Goal: Task Accomplishment & Management: Manage account settings

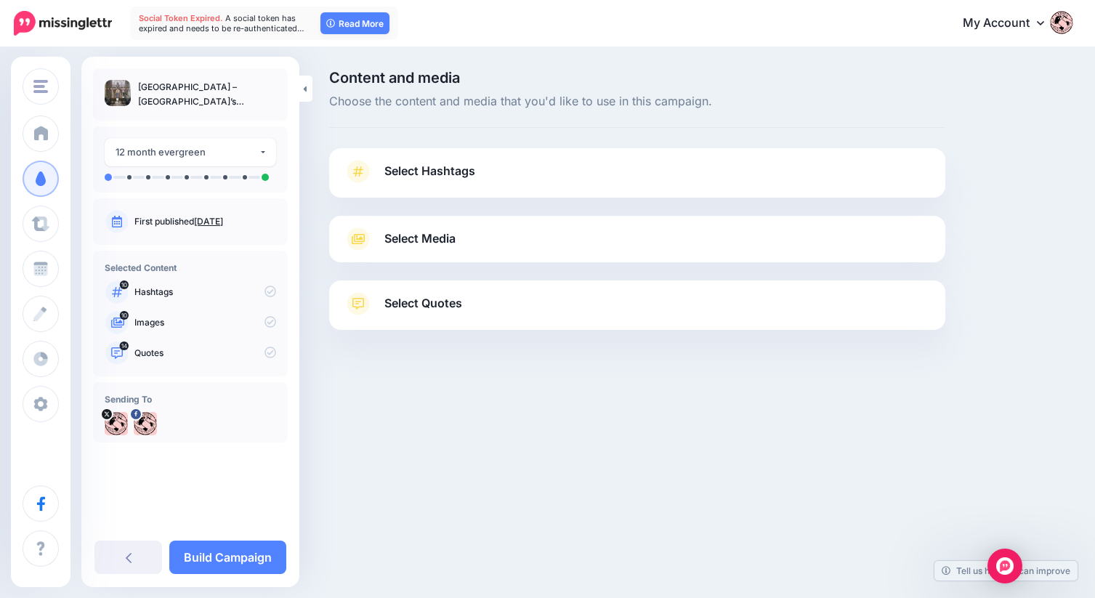
click at [433, 169] on span "Select Hashtags" at bounding box center [429, 171] width 91 height 20
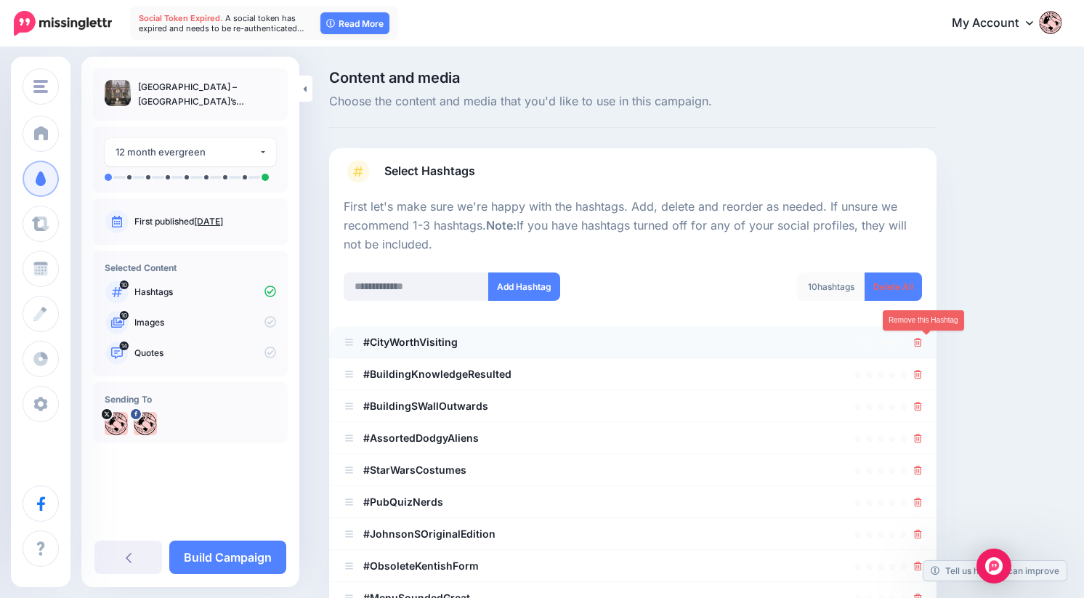
click at [922, 344] on icon at bounding box center [918, 342] width 8 height 9
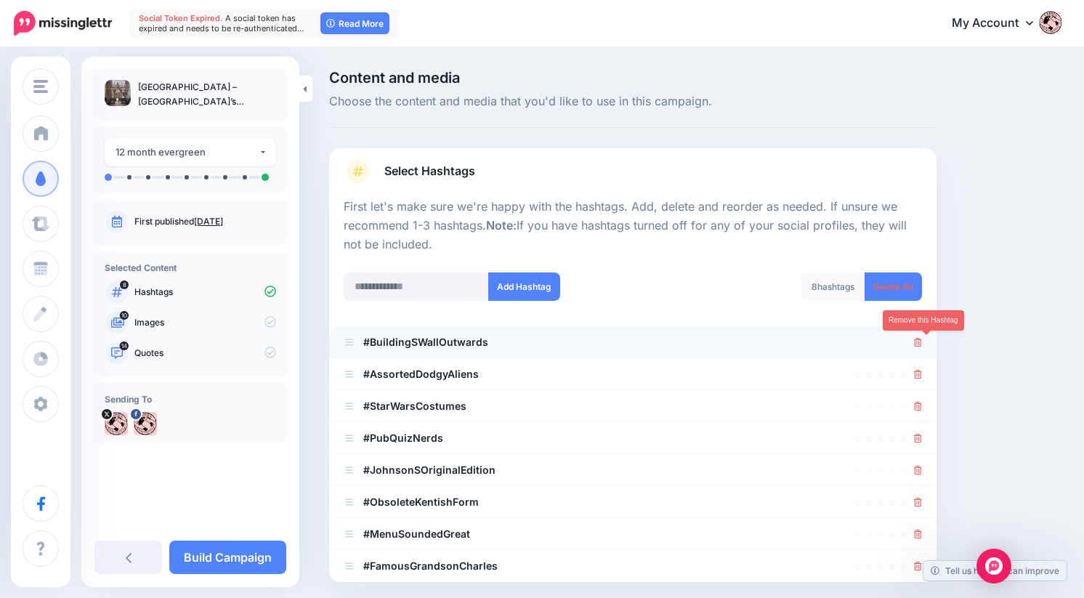
click at [922, 345] on icon at bounding box center [918, 342] width 8 height 9
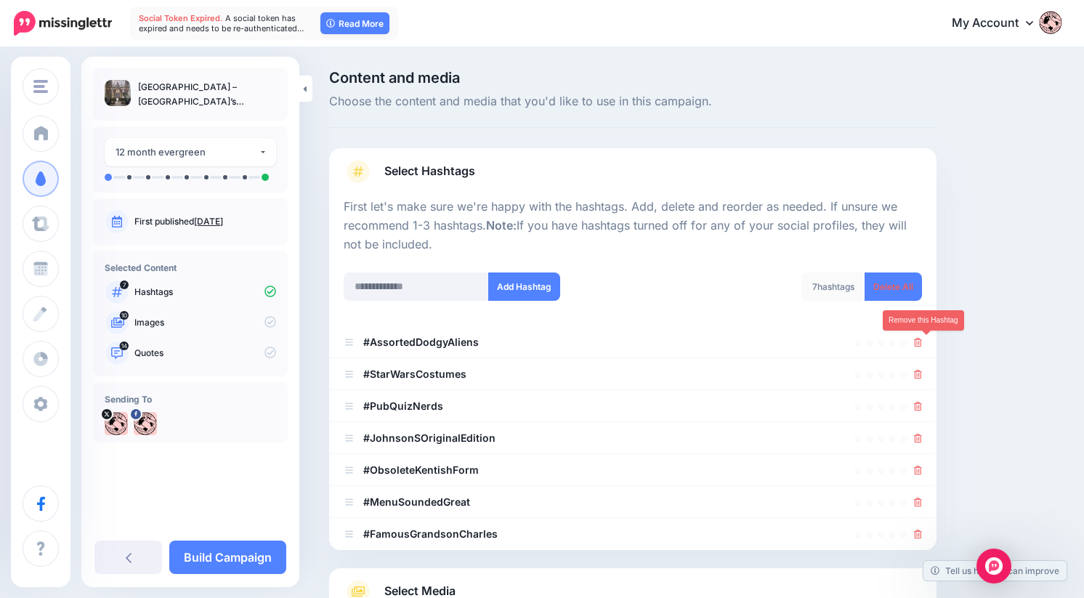
click at [922, 345] on icon at bounding box center [918, 342] width 8 height 9
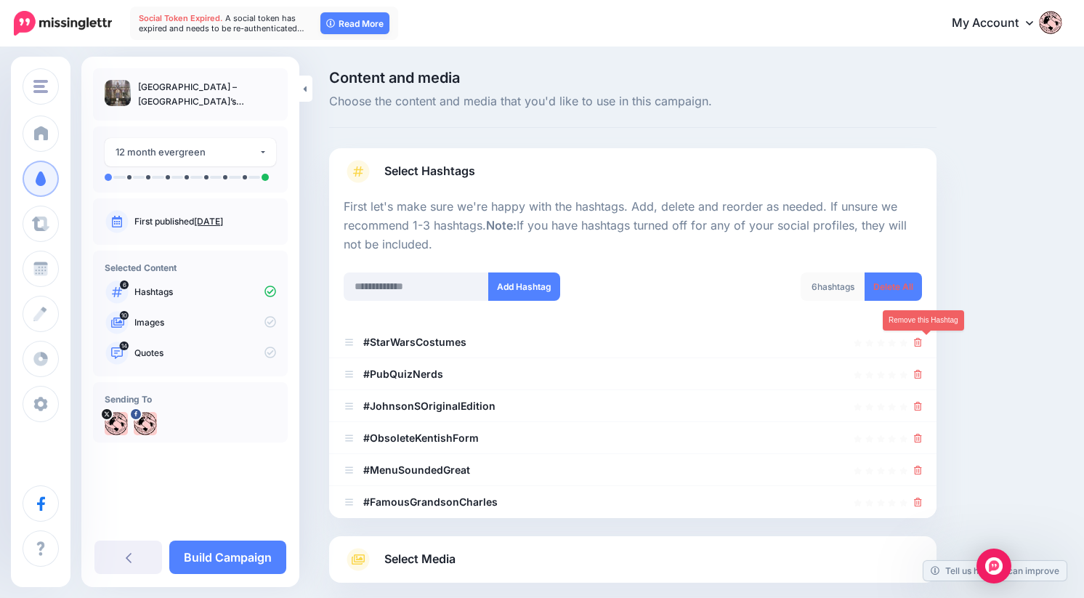
click at [922, 345] on icon at bounding box center [918, 342] width 8 height 9
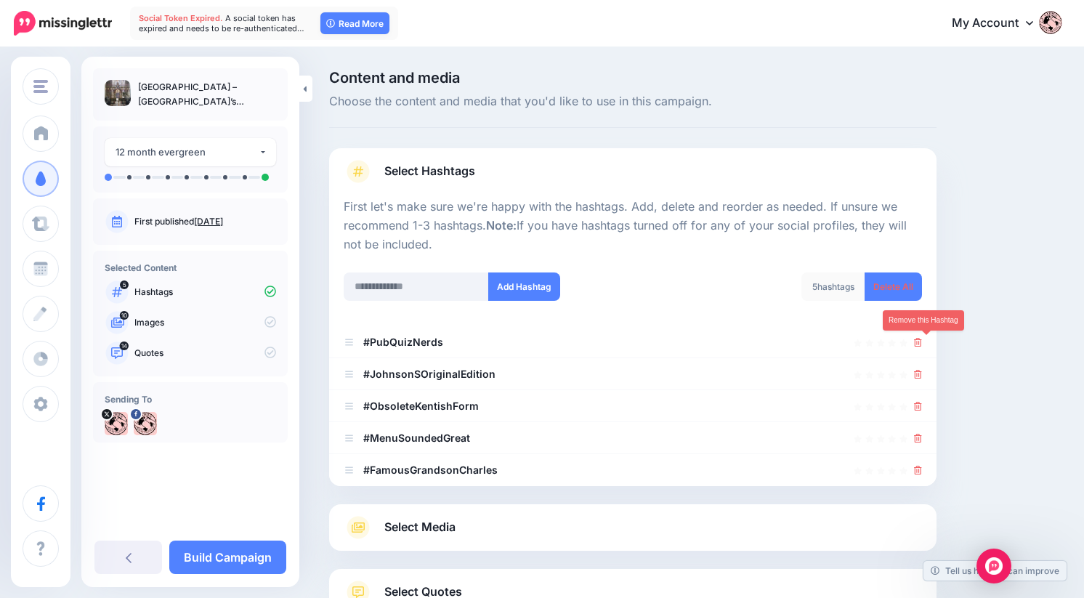
click at [922, 345] on icon at bounding box center [918, 342] width 8 height 9
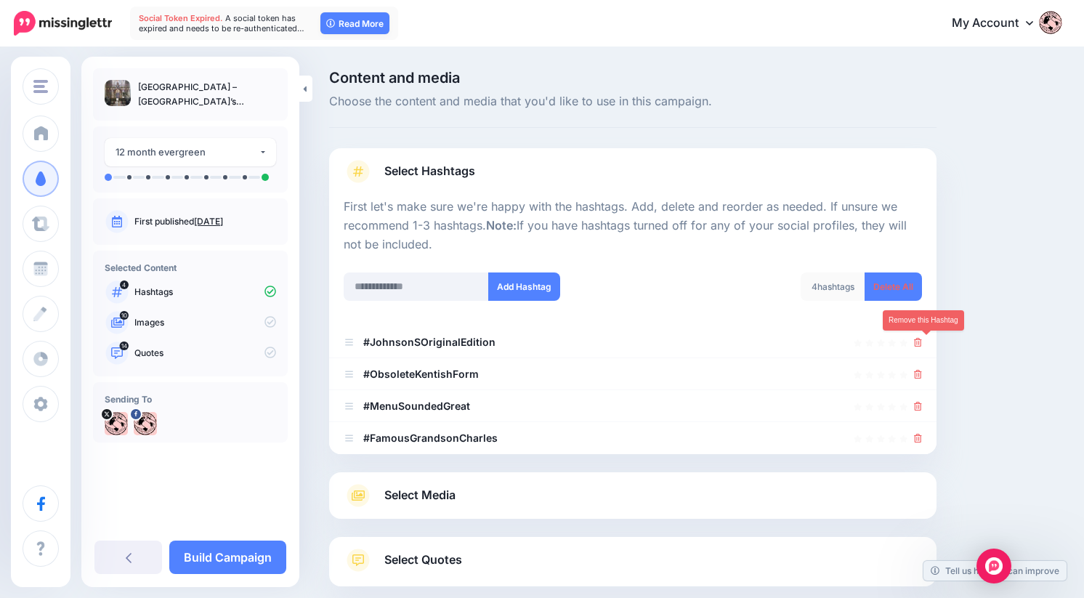
click at [922, 345] on icon at bounding box center [918, 342] width 8 height 9
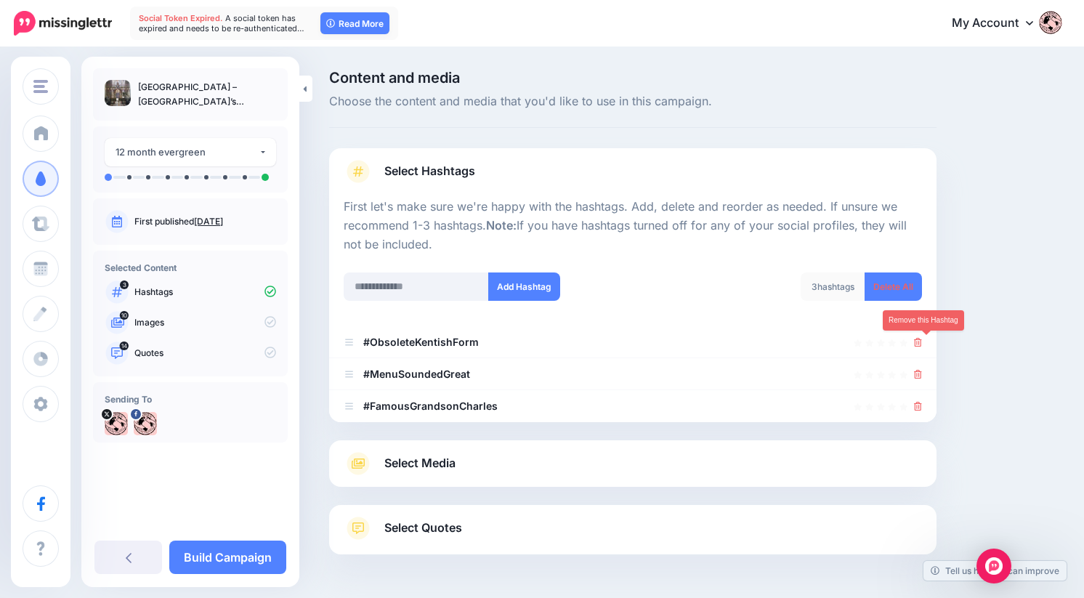
click at [922, 345] on icon at bounding box center [918, 342] width 8 height 9
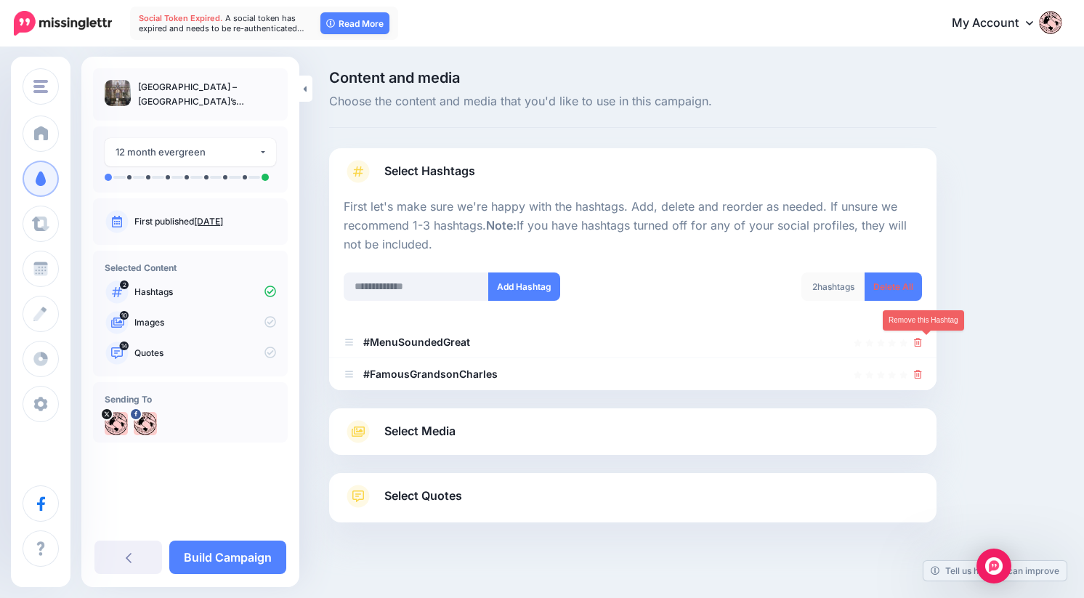
click at [922, 345] on icon at bounding box center [918, 342] width 8 height 9
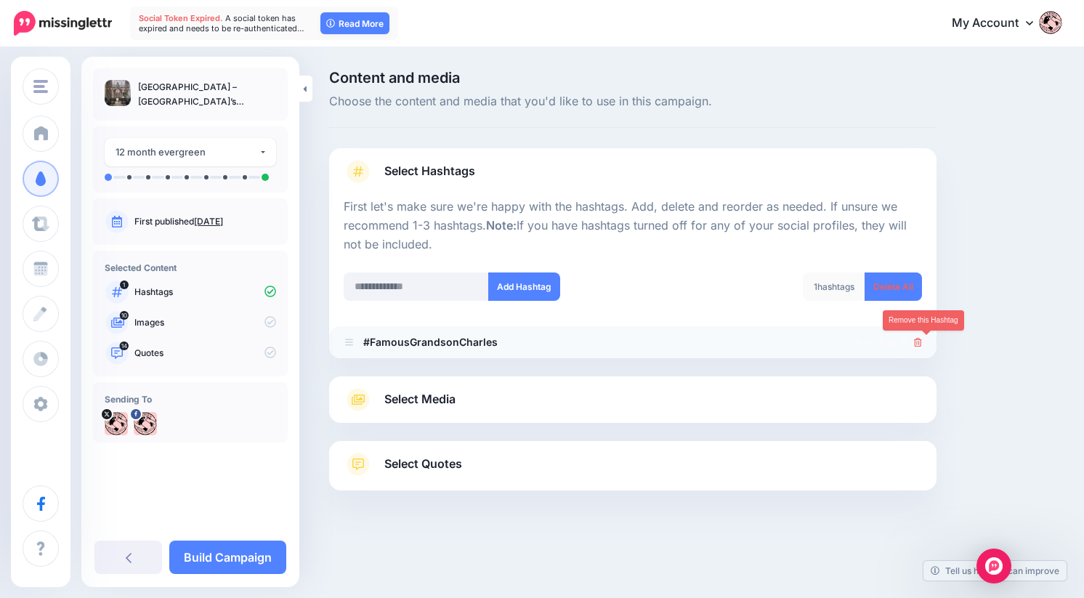
click at [922, 345] on icon at bounding box center [918, 342] width 8 height 9
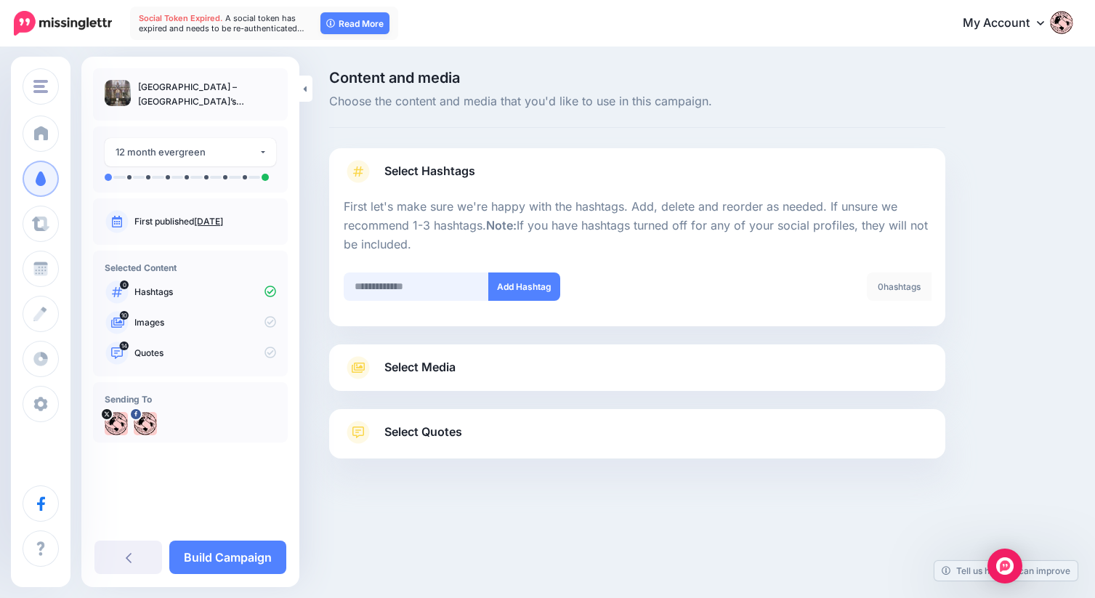
click at [373, 288] on input "text" at bounding box center [416, 286] width 145 height 28
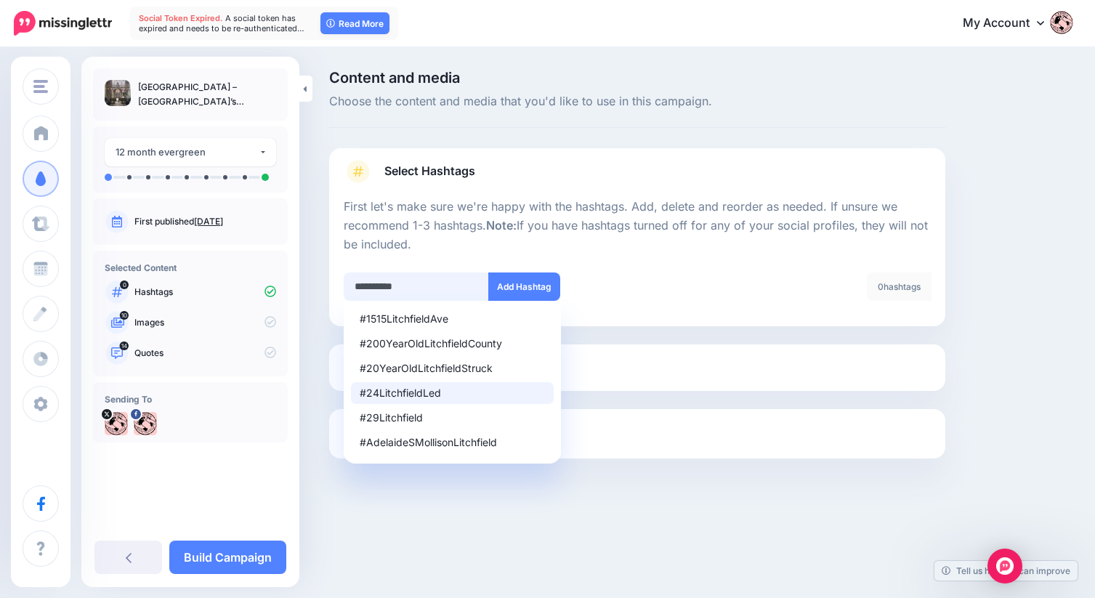
click at [369, 285] on input "**********" at bounding box center [416, 286] width 145 height 28
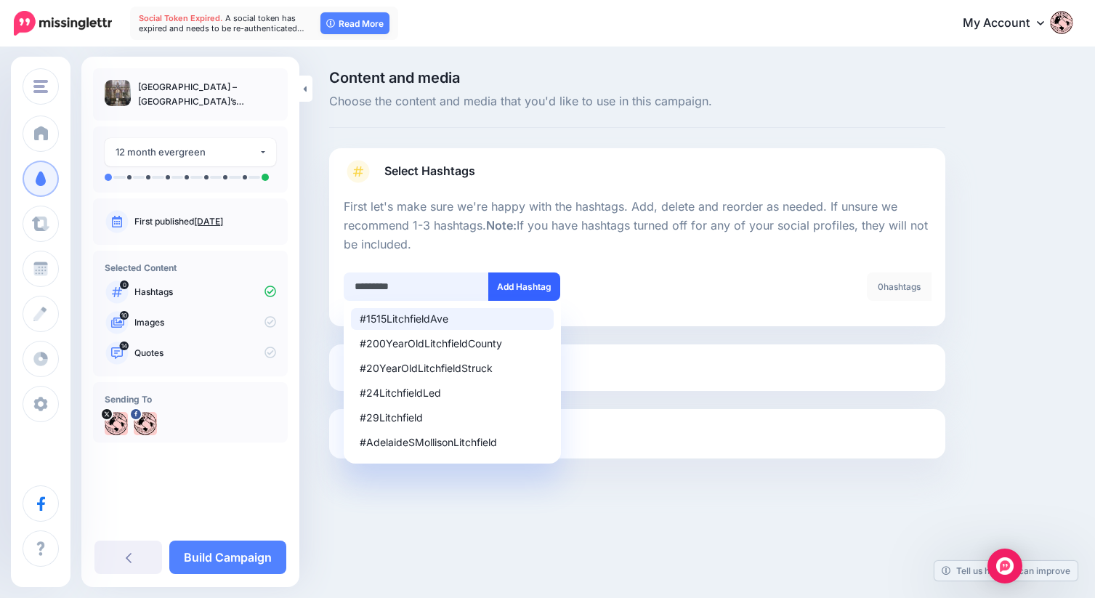
type input "*********"
click at [538, 283] on button "Add Hashtag" at bounding box center [524, 286] width 72 height 28
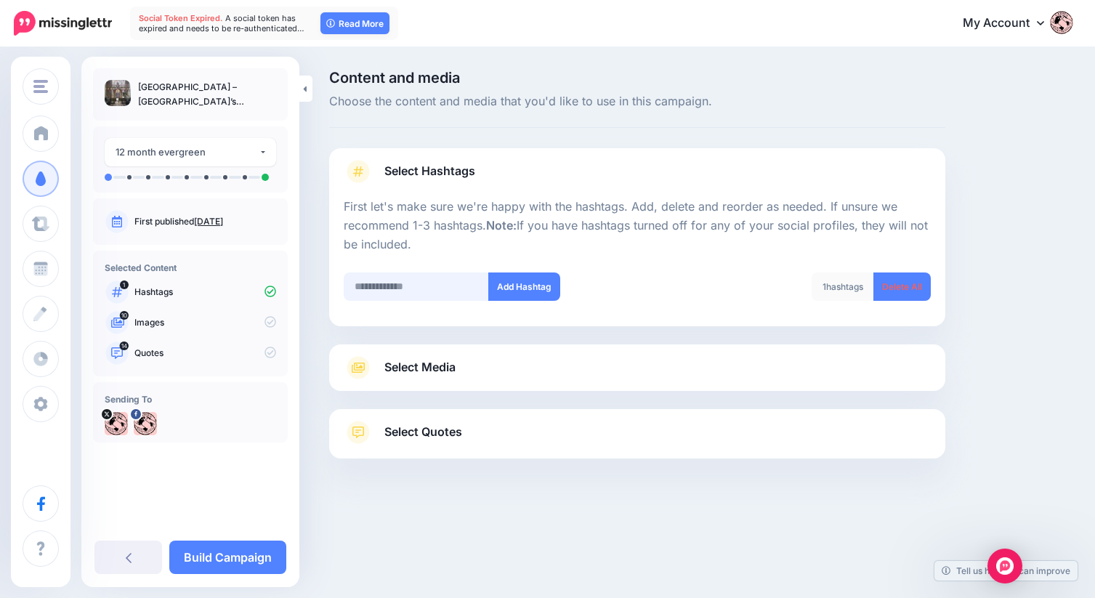
click at [388, 289] on input "text" at bounding box center [416, 286] width 145 height 28
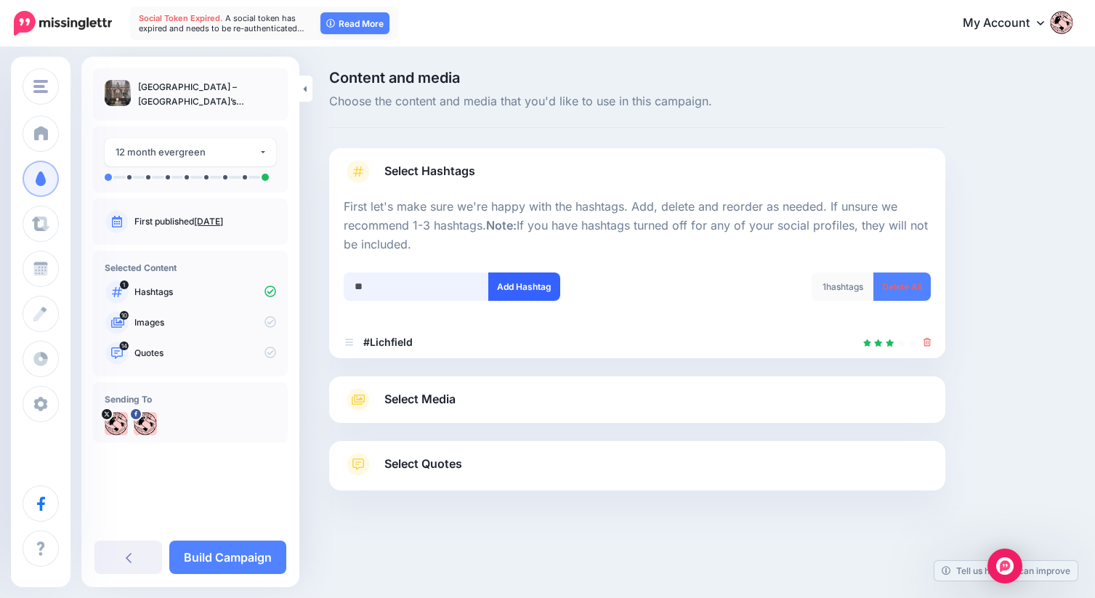
type input "**"
click at [522, 286] on button "Add Hashtag" at bounding box center [524, 286] width 72 height 28
click at [447, 397] on span "Select Media" at bounding box center [419, 399] width 71 height 20
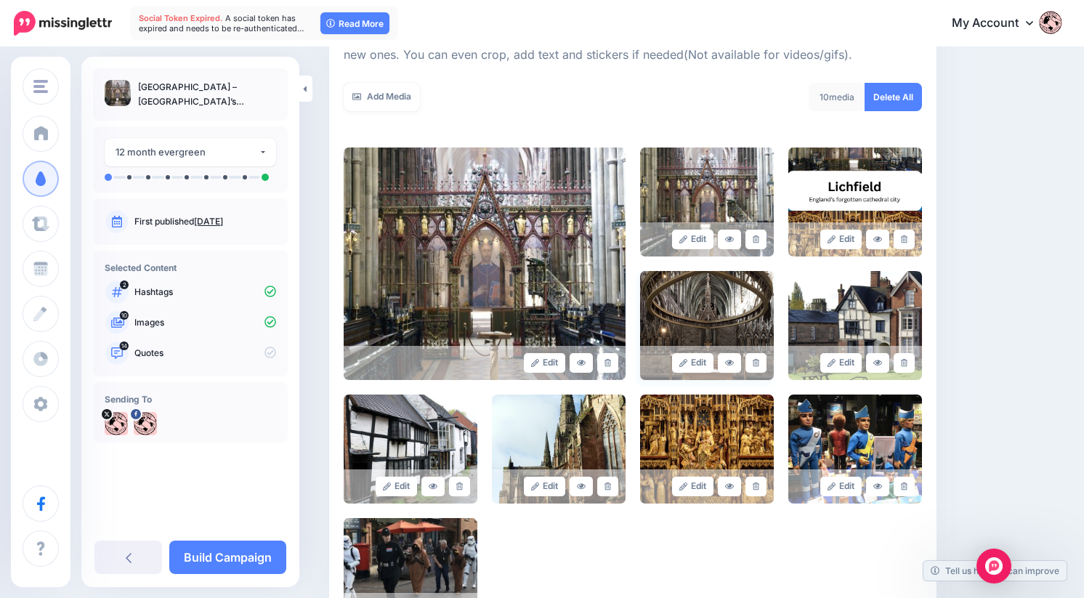
scroll to position [233, 0]
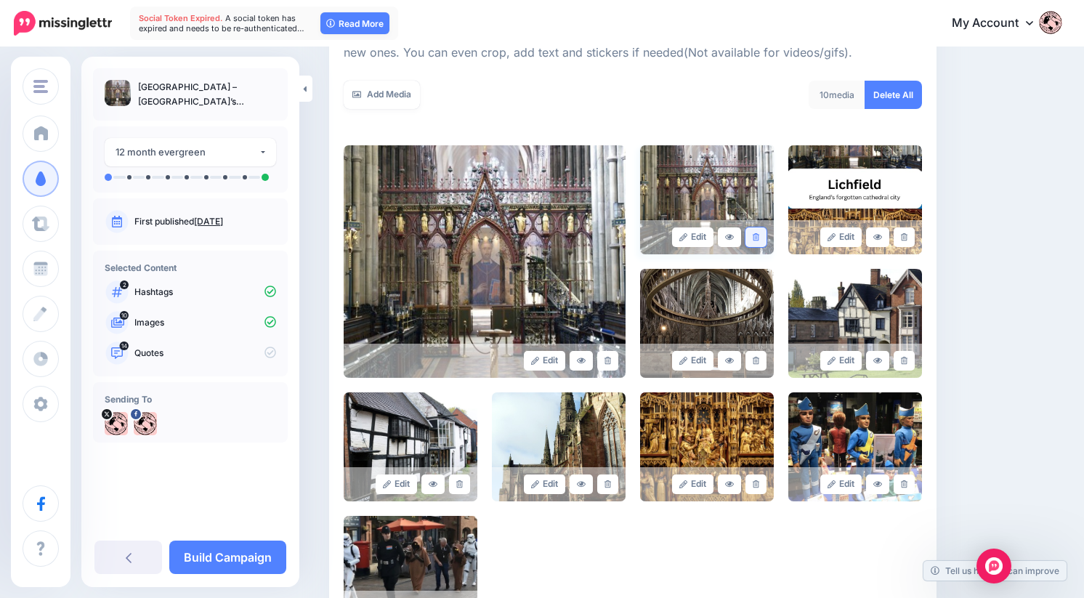
click at [759, 240] on icon at bounding box center [756, 237] width 7 height 8
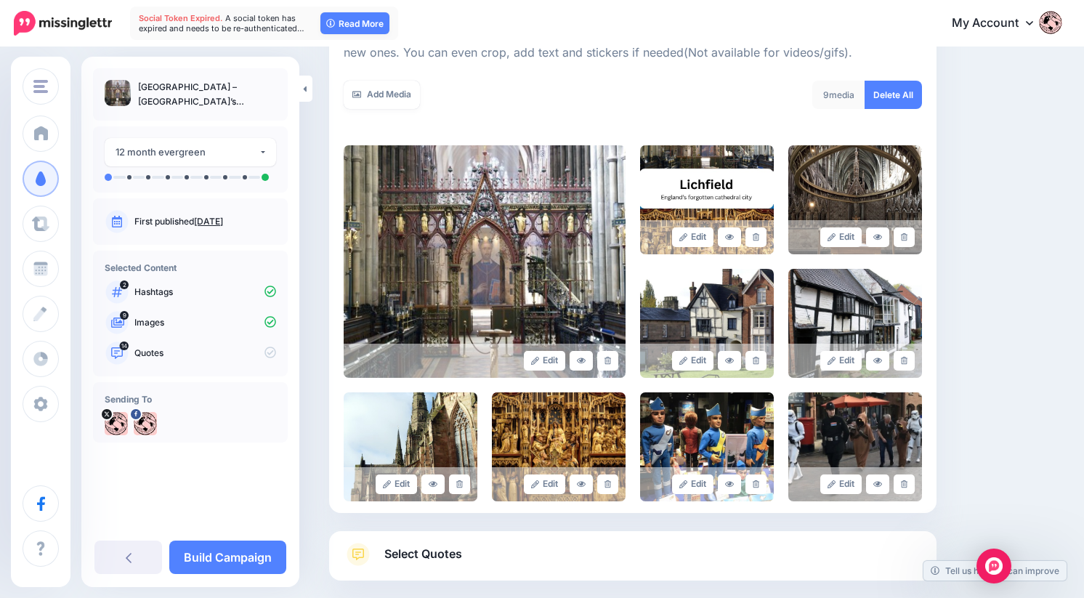
scroll to position [239, 0]
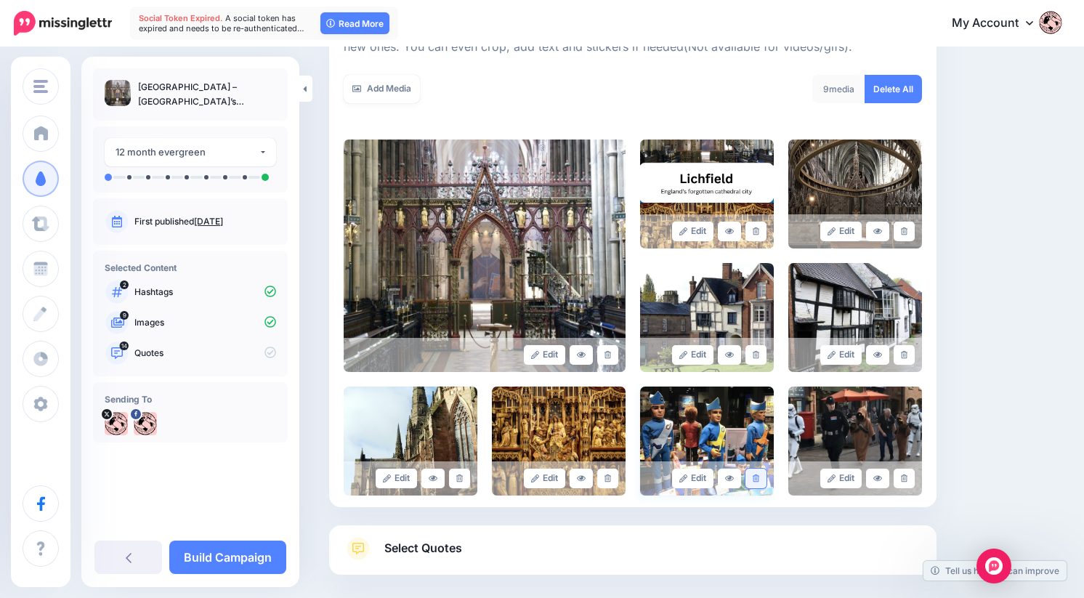
click at [758, 481] on link at bounding box center [755, 479] width 21 height 20
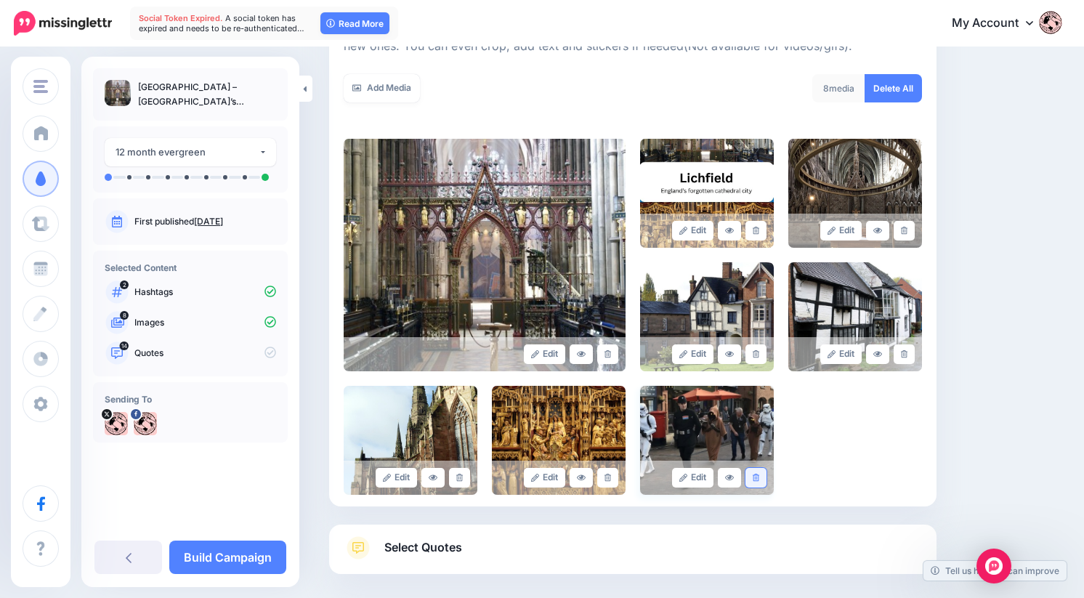
click at [759, 481] on icon at bounding box center [756, 478] width 7 height 8
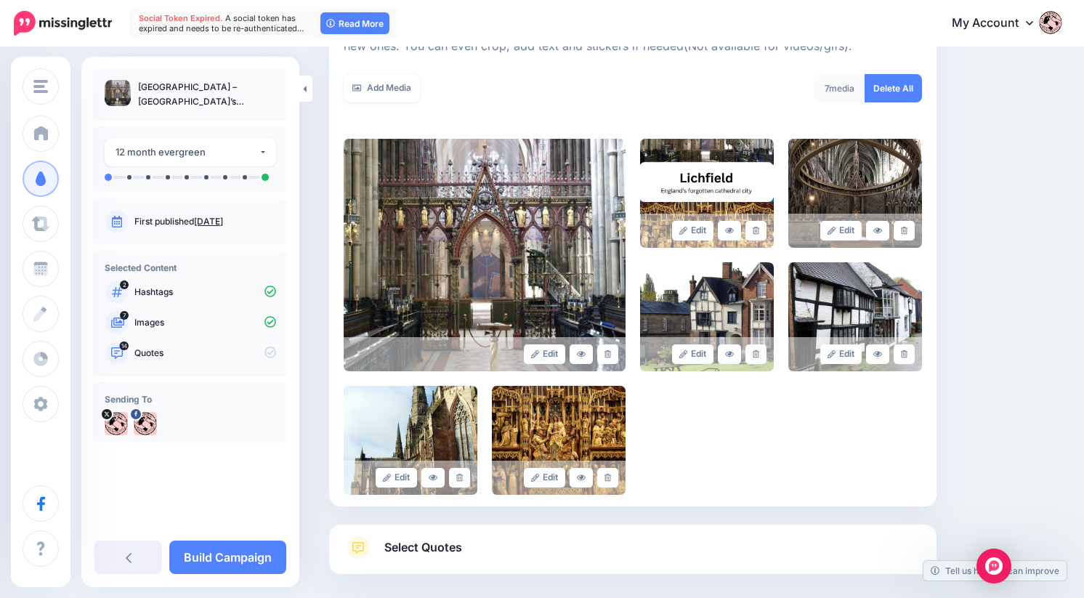
scroll to position [310, 0]
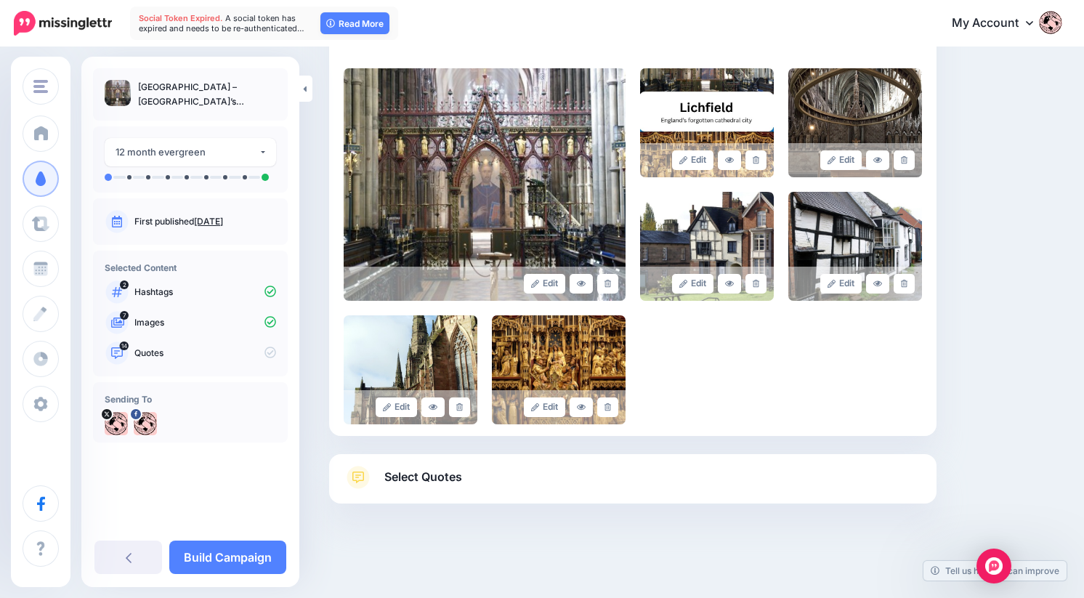
click at [405, 466] on link "Select Quotes" at bounding box center [633, 485] width 578 height 38
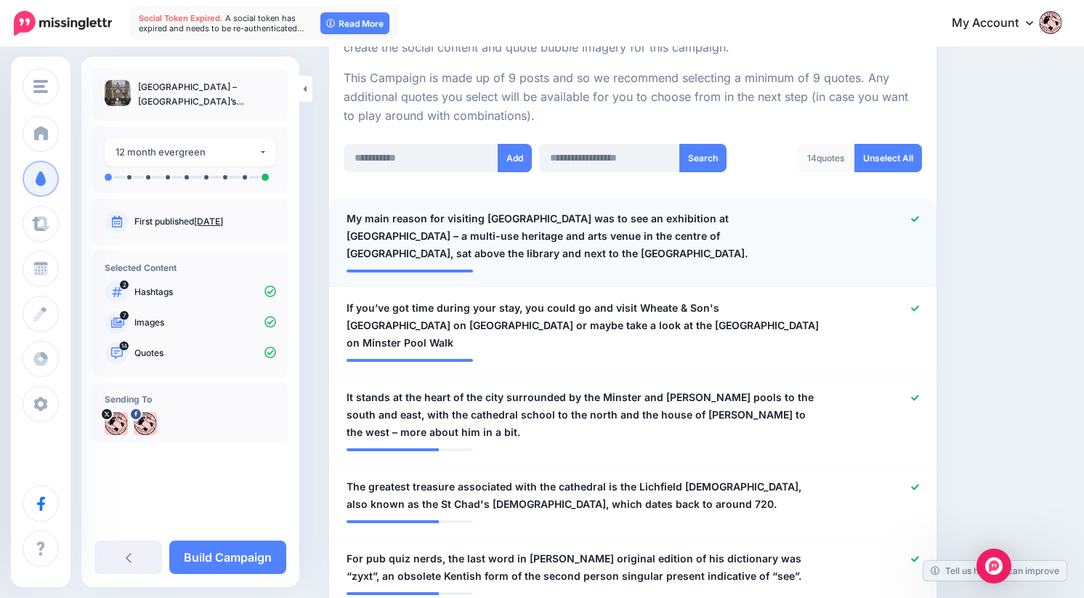
click at [930, 216] on div at bounding box center [880, 236] width 99 height 52
click at [918, 216] on div at bounding box center [880, 236] width 99 height 52
click at [919, 217] on icon at bounding box center [915, 219] width 8 height 8
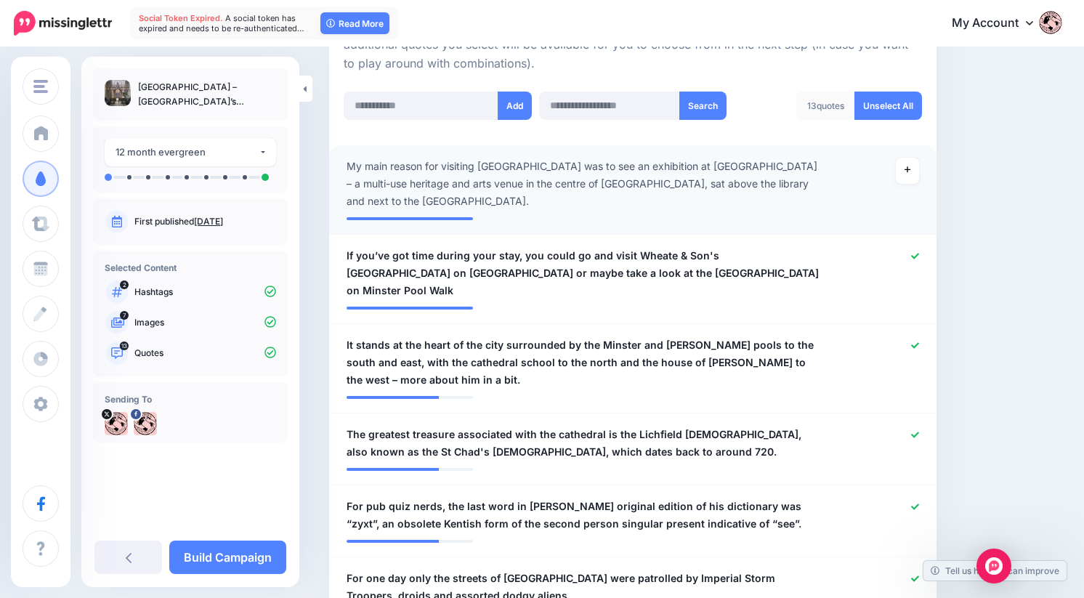
scroll to position [366, 0]
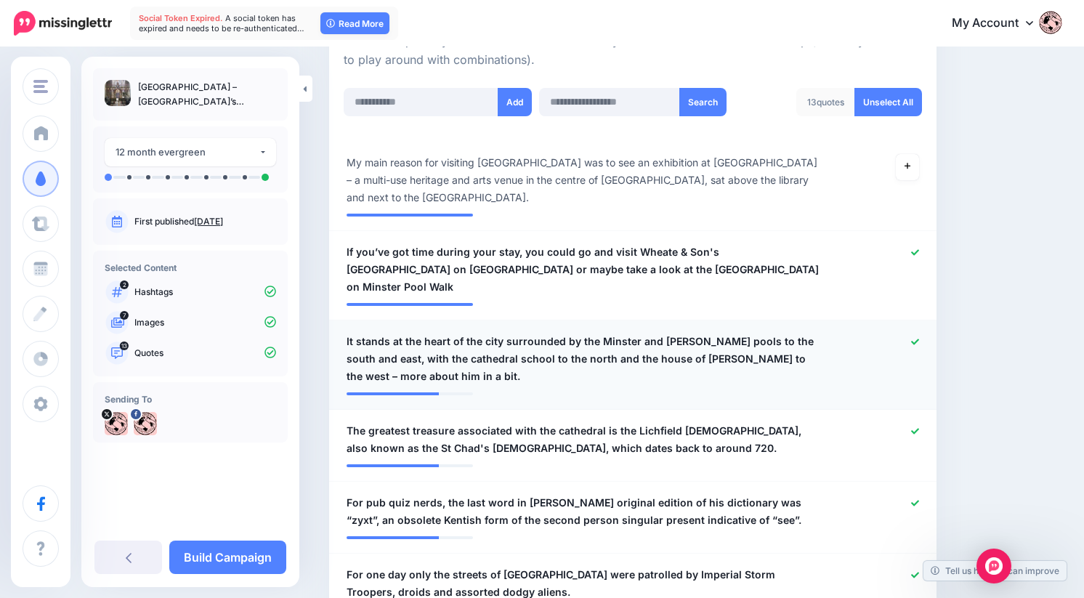
click at [917, 333] on div at bounding box center [880, 359] width 99 height 52
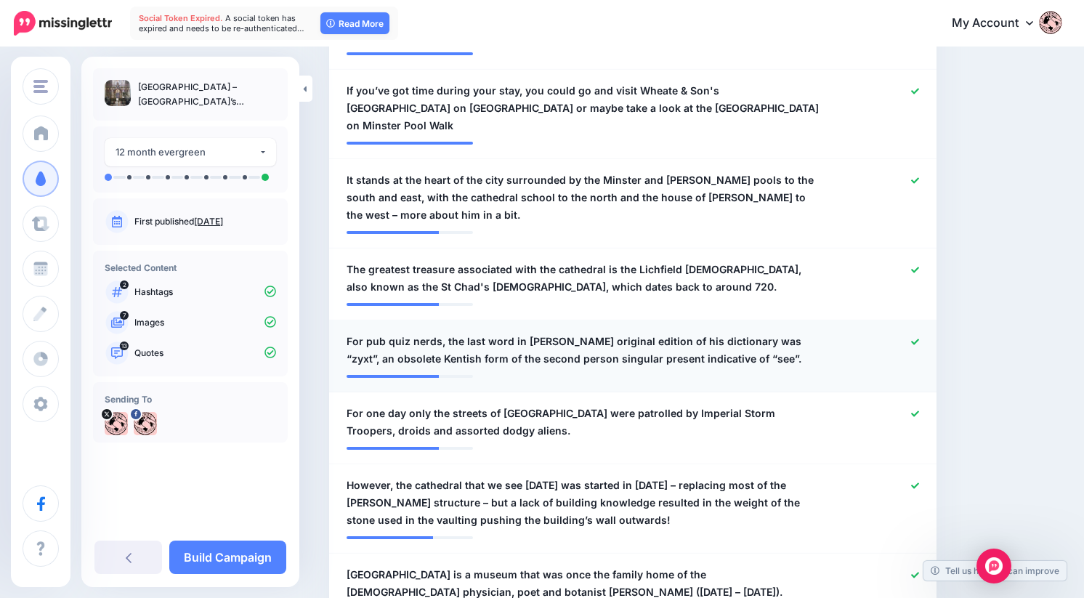
scroll to position [528, 0]
click at [919, 337] on icon at bounding box center [915, 341] width 8 height 8
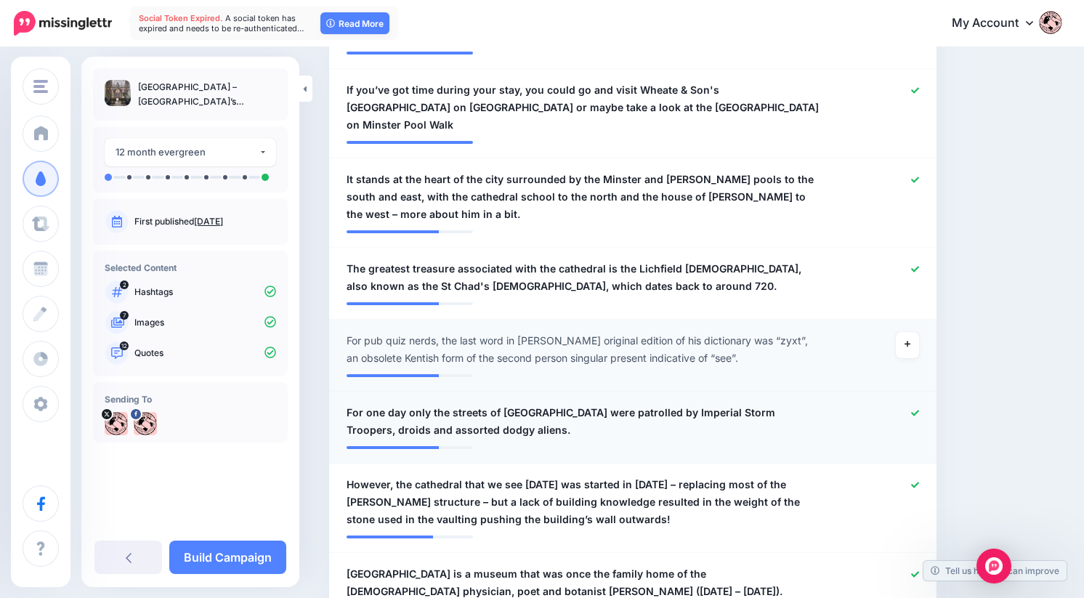
click at [916, 404] on div at bounding box center [880, 421] width 99 height 35
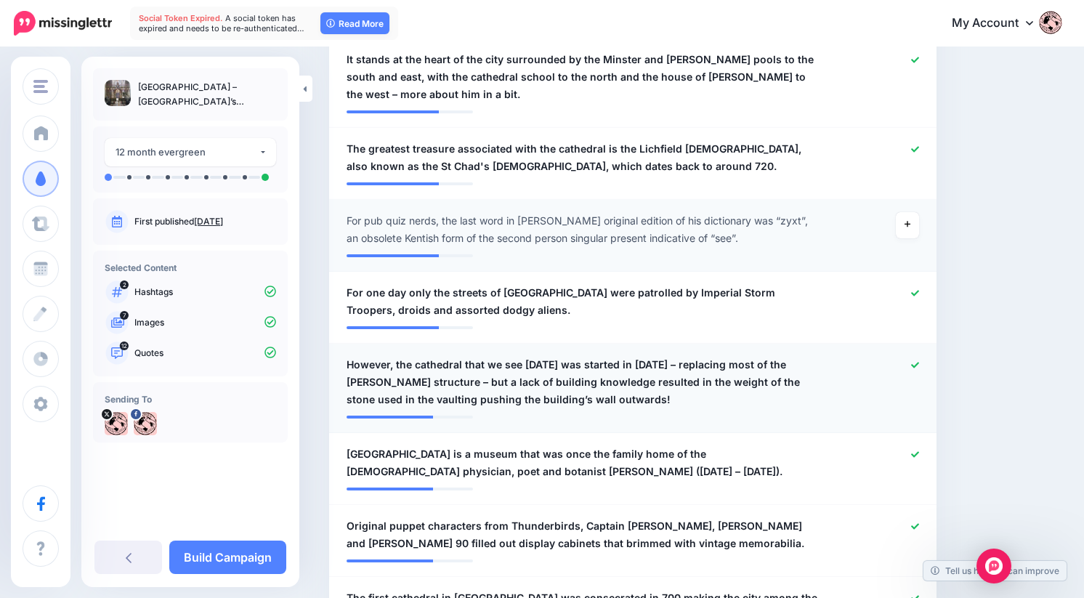
scroll to position [649, 0]
click at [444, 355] on span "However, the cathedral that we see [DATE] was started in [DATE] – replacing mos…" at bounding box center [583, 381] width 474 height 52
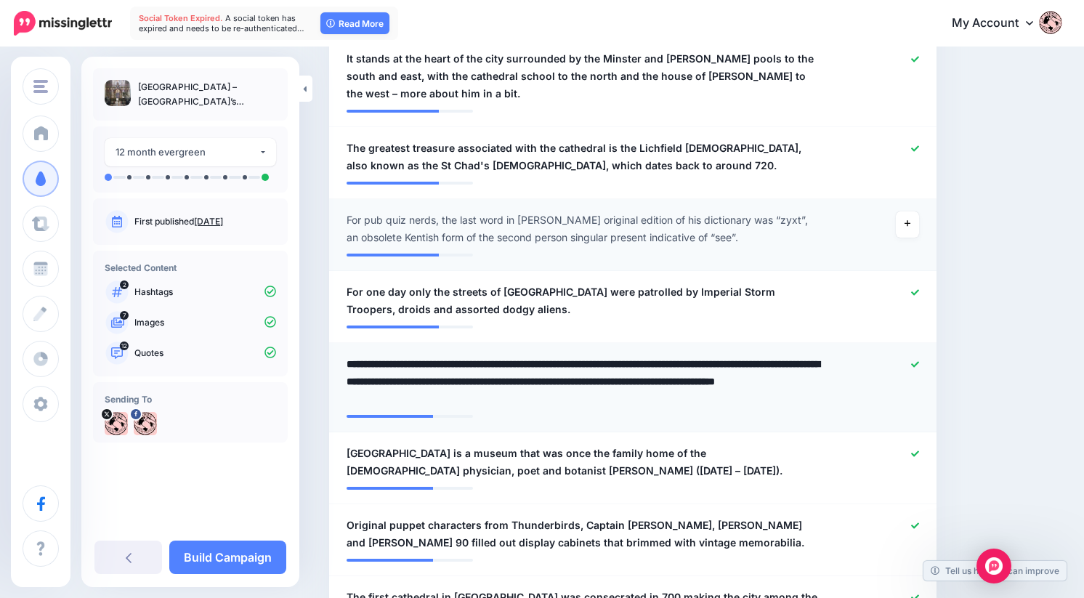
drag, startPoint x: 407, startPoint y: 344, endPoint x: 333, endPoint y: 343, distance: 74.1
click at [333, 343] on li "**********" at bounding box center [632, 387] width 607 height 89
drag, startPoint x: 815, startPoint y: 346, endPoint x: 607, endPoint y: 344, distance: 208.5
click at [607, 355] on textarea "**********" at bounding box center [586, 381] width 481 height 52
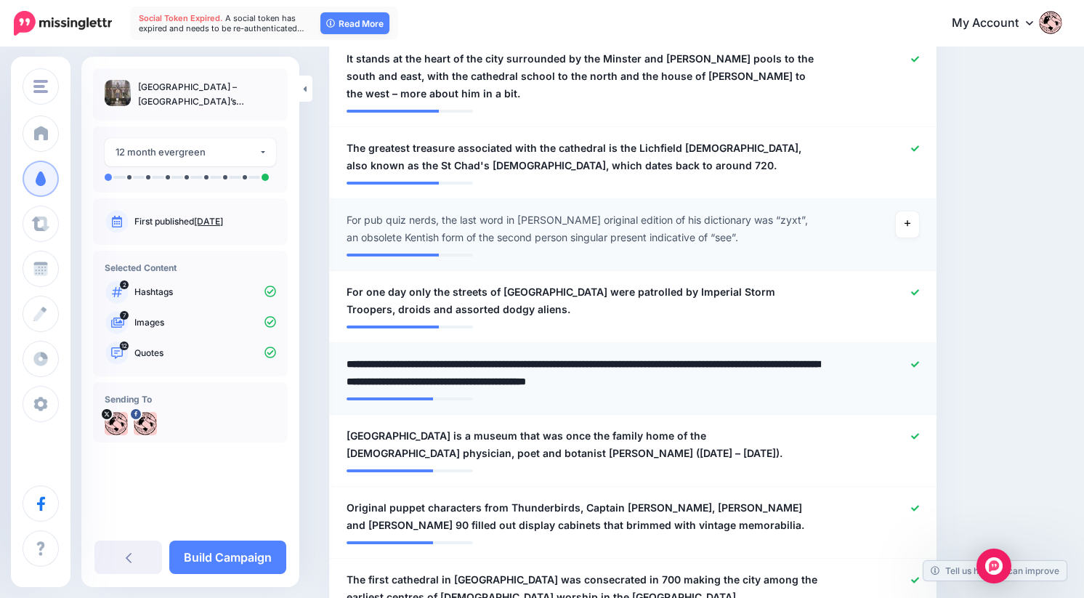
type textarea "**********"
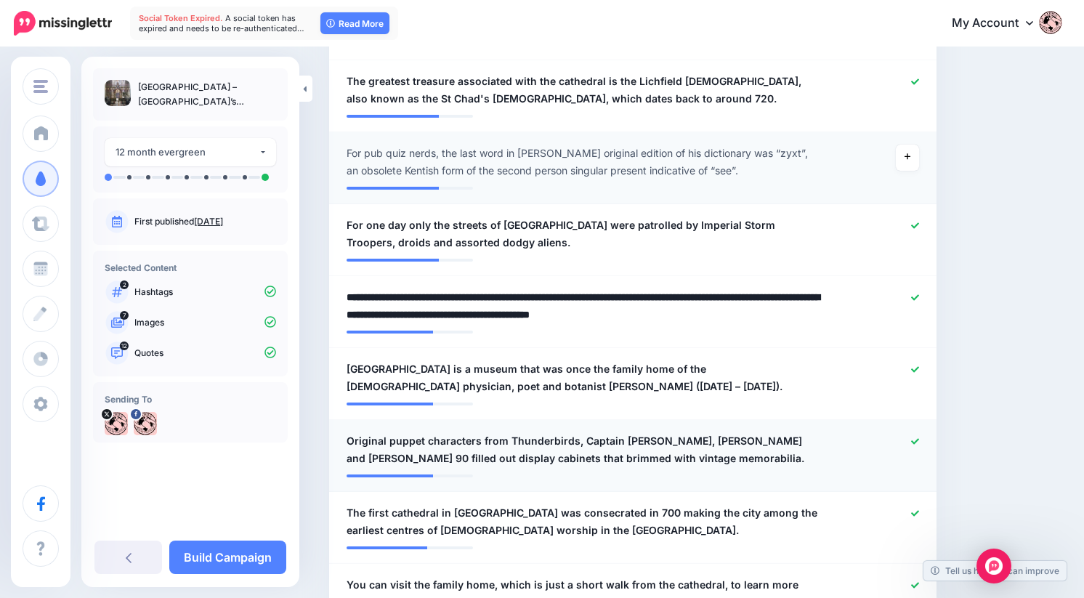
scroll to position [725, 0]
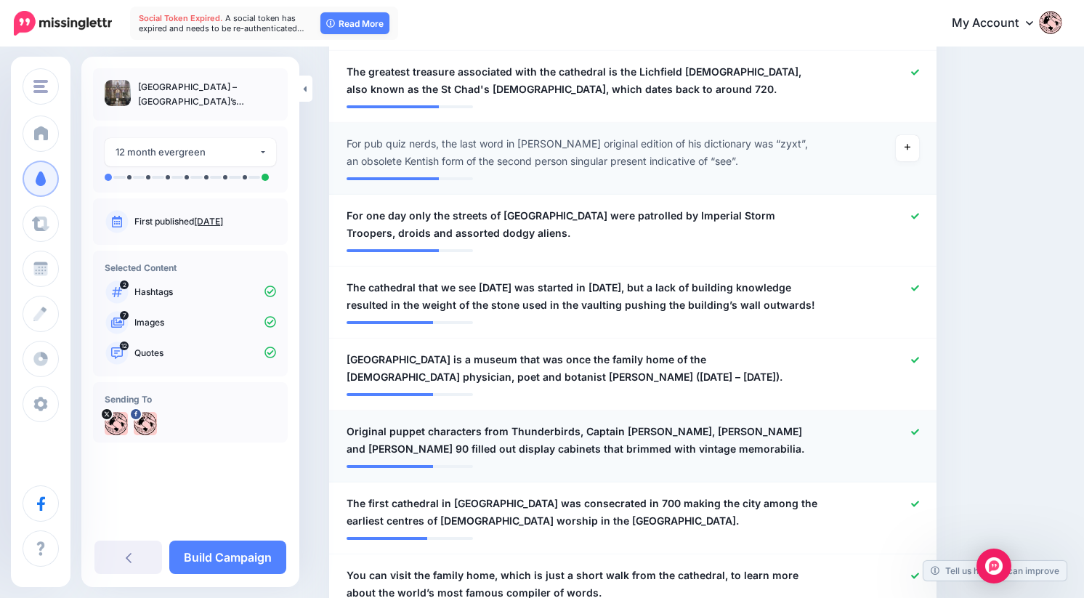
click at [919, 429] on icon at bounding box center [915, 432] width 8 height 6
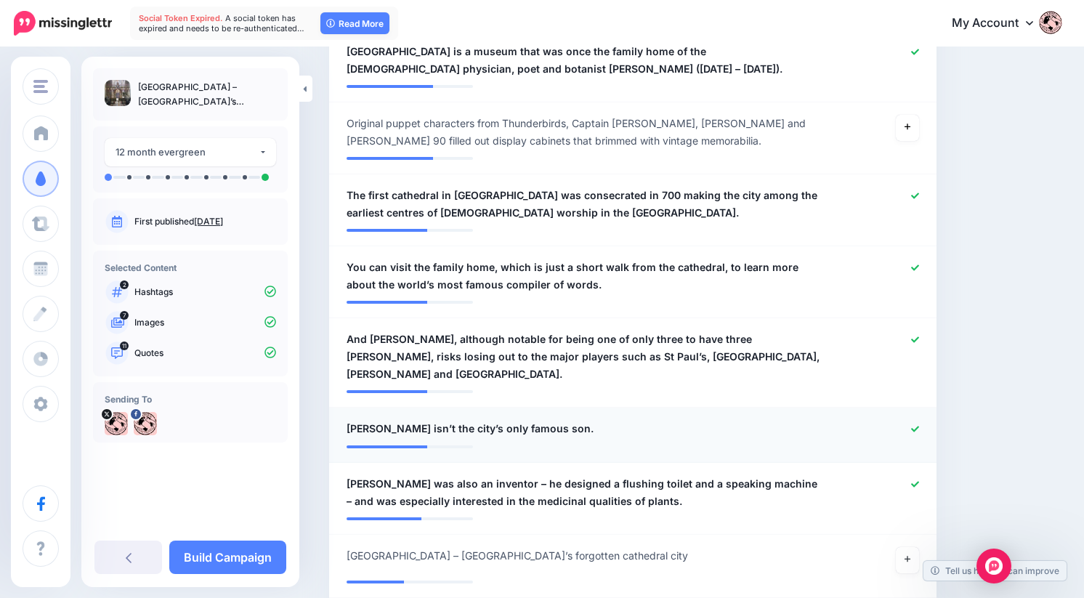
scroll to position [1034, 0]
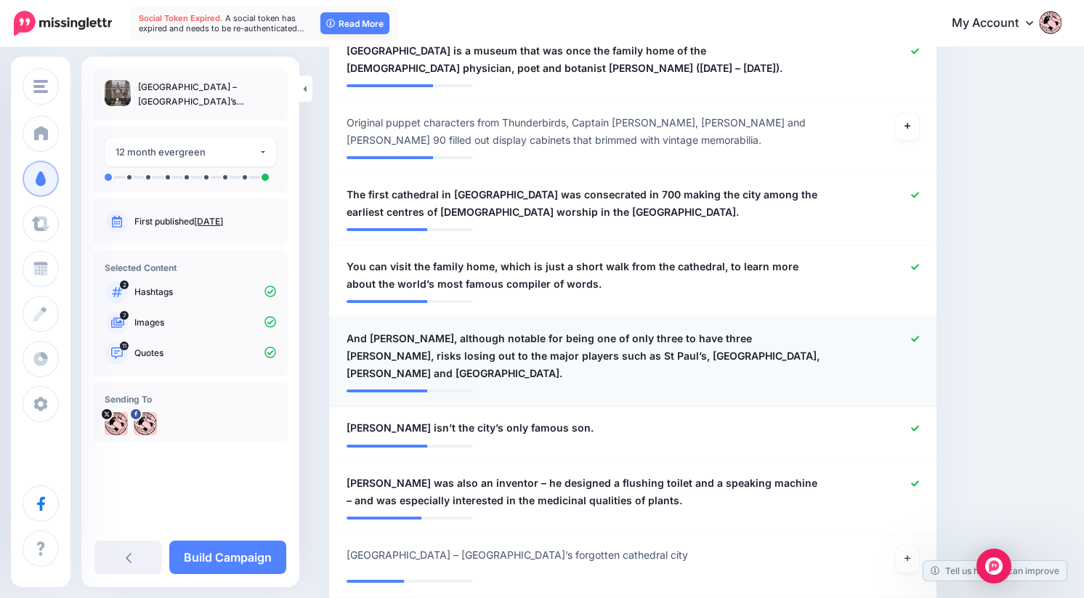
click at [919, 335] on icon at bounding box center [915, 339] width 8 height 8
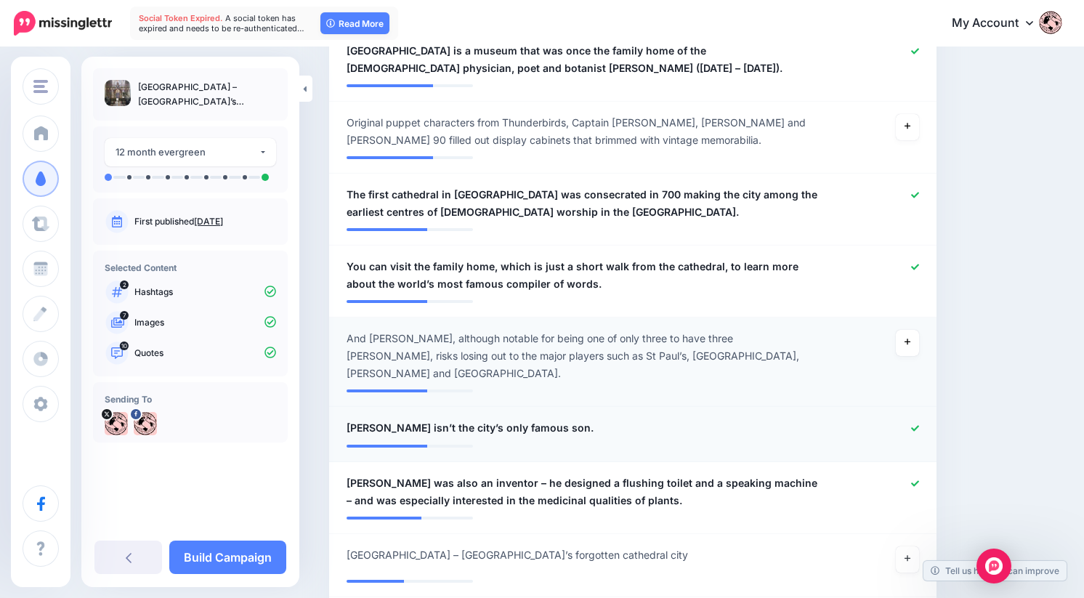
click at [919, 424] on icon at bounding box center [915, 428] width 8 height 8
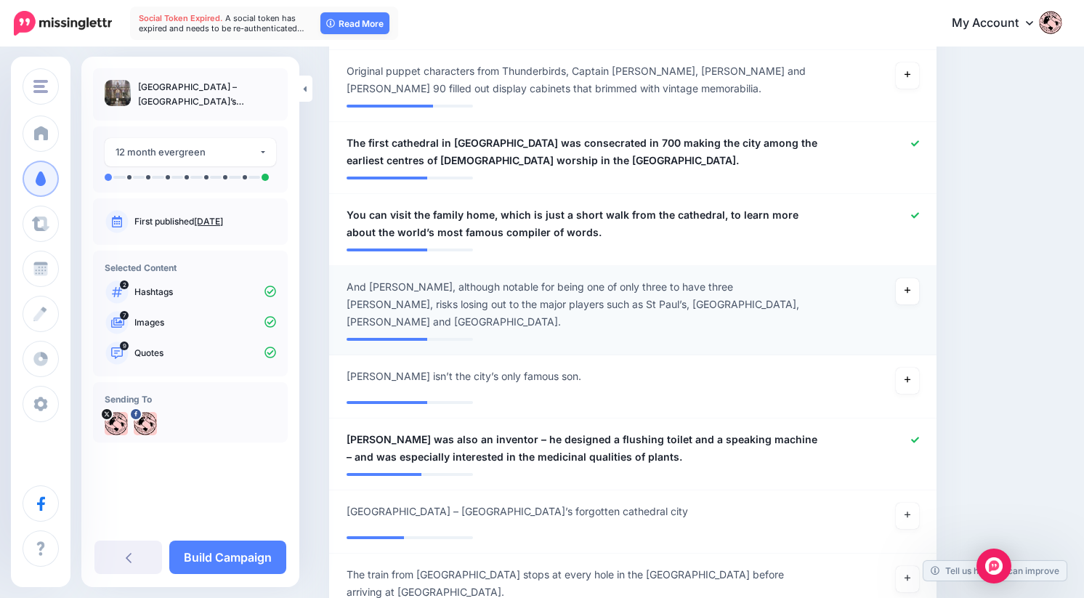
scroll to position [1104, 0]
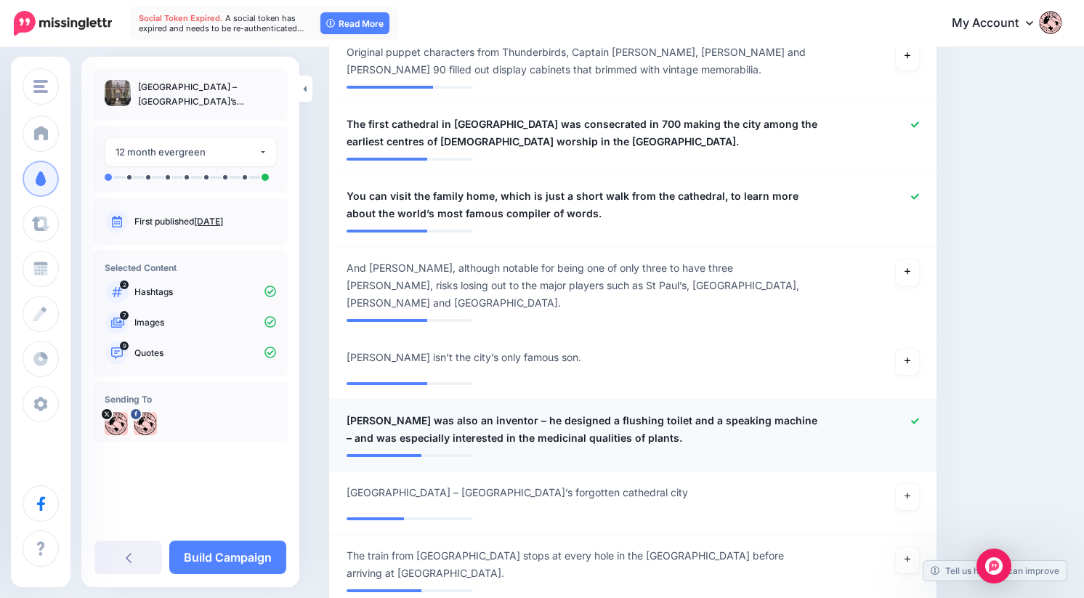
click at [919, 417] on icon at bounding box center [915, 421] width 8 height 8
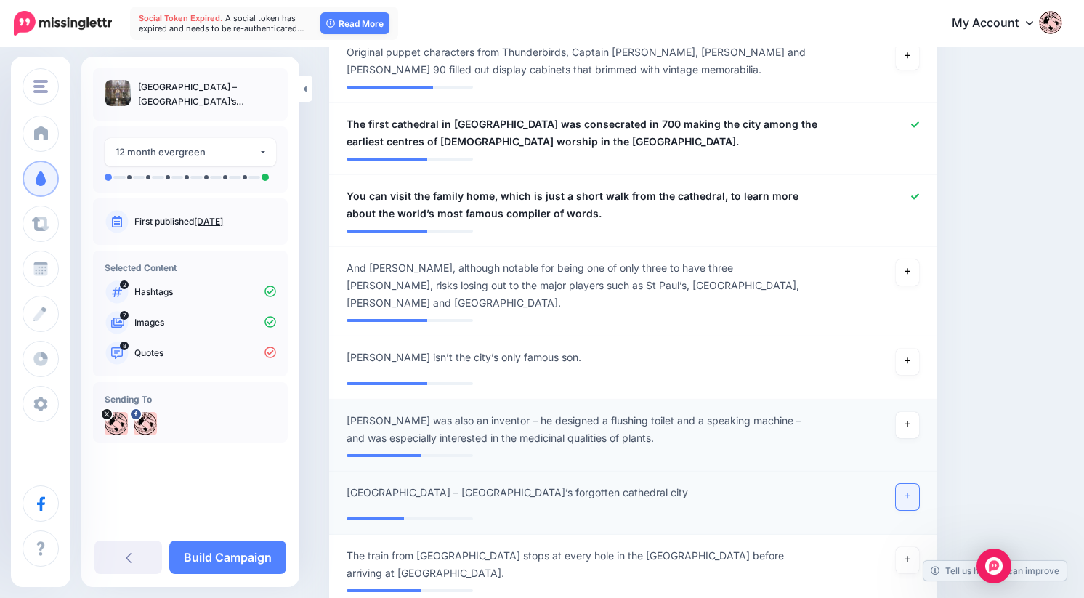
click at [910, 492] on icon at bounding box center [907, 496] width 6 height 8
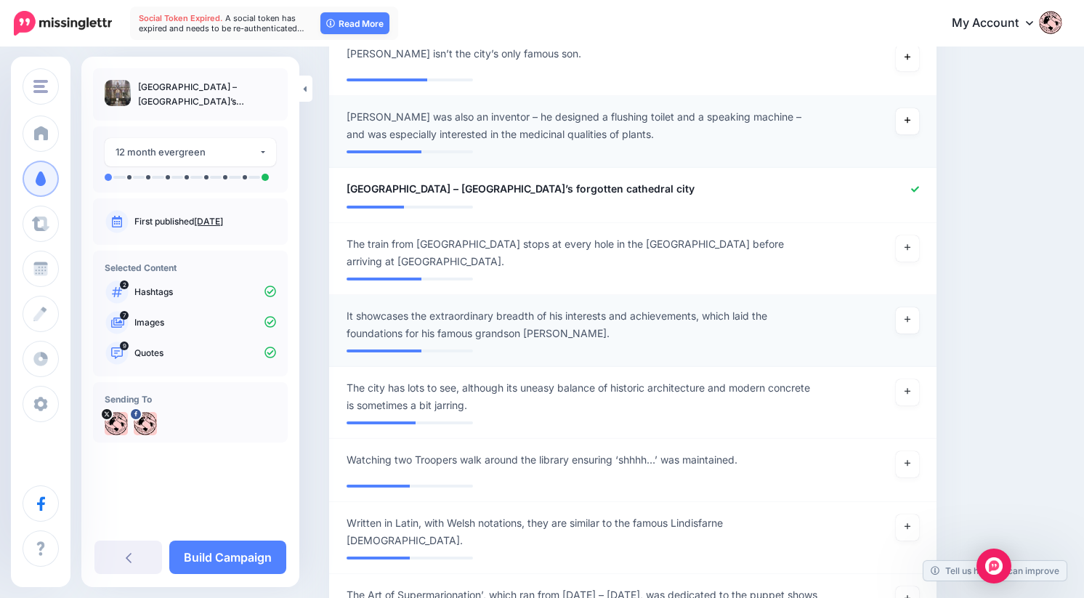
scroll to position [1408, 0]
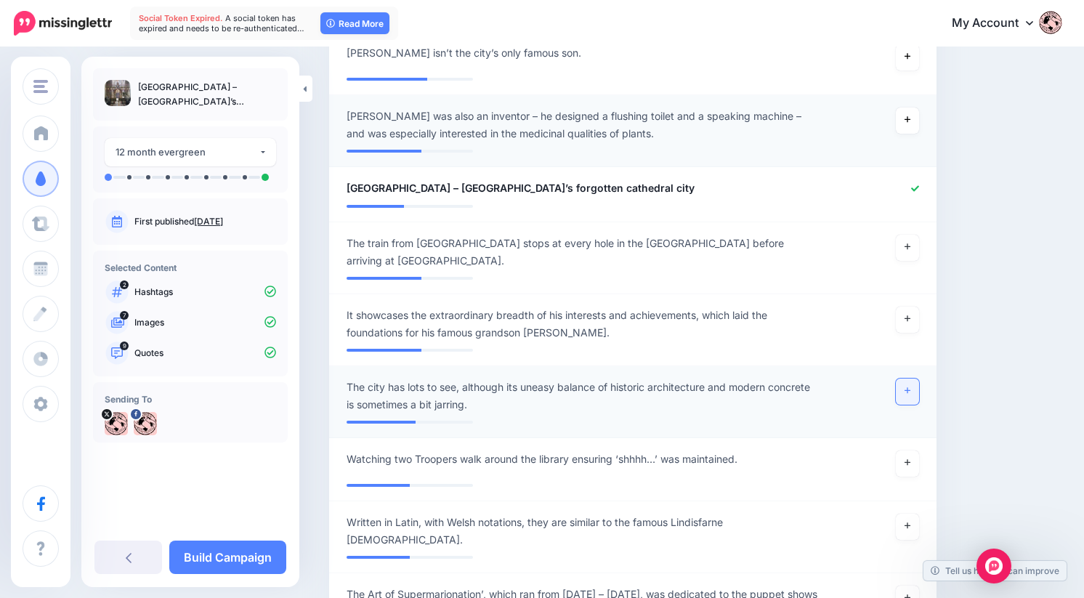
click at [913, 378] on link at bounding box center [907, 391] width 23 height 26
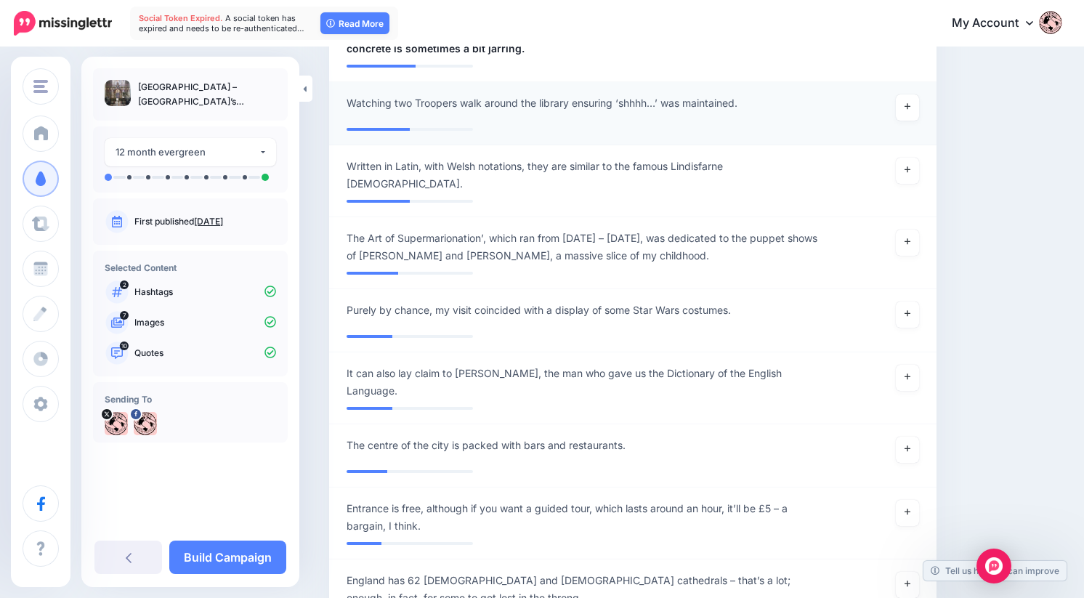
scroll to position [1765, 0]
click at [910, 444] on icon at bounding box center [907, 448] width 6 height 8
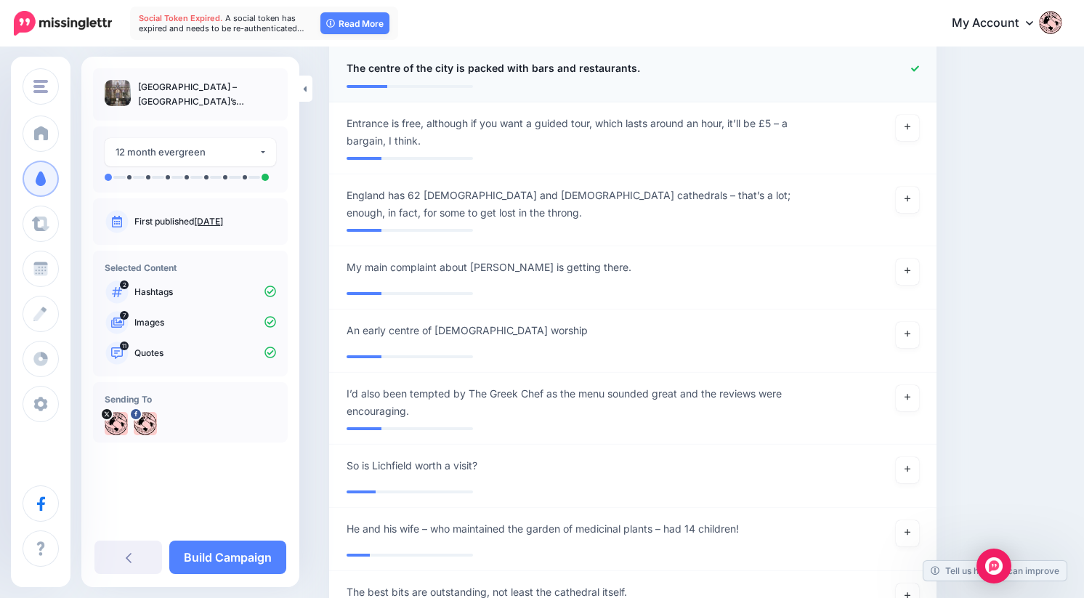
scroll to position [2144, 0]
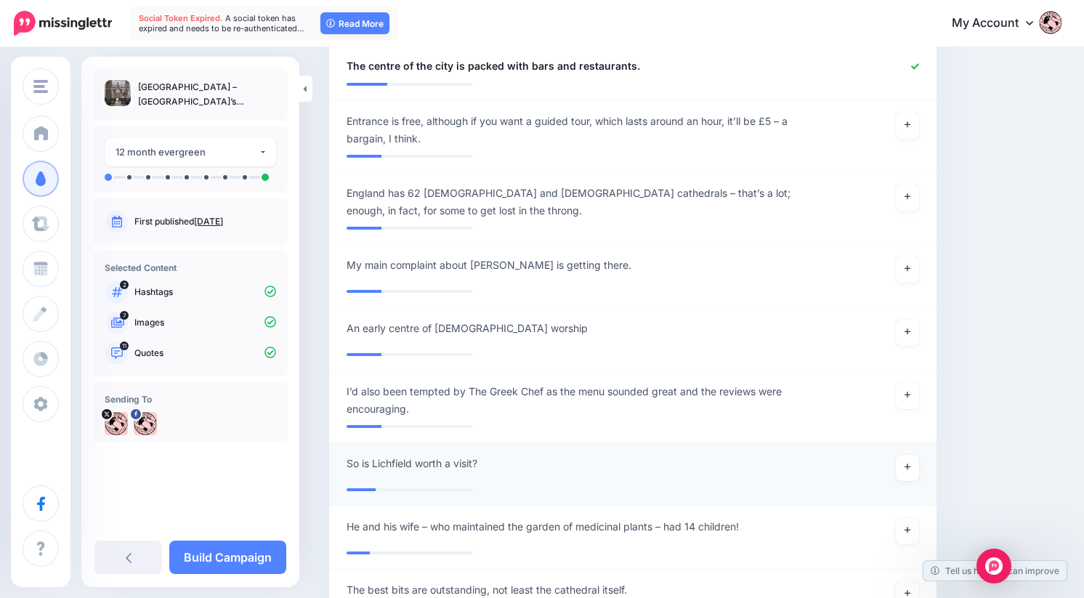
click at [417, 455] on span "So is Lichfield worth a visit?" at bounding box center [411, 463] width 131 height 17
drag, startPoint x: 373, startPoint y: 421, endPoint x: 295, endPoint y: 419, distance: 77.7
type textarea "**********"
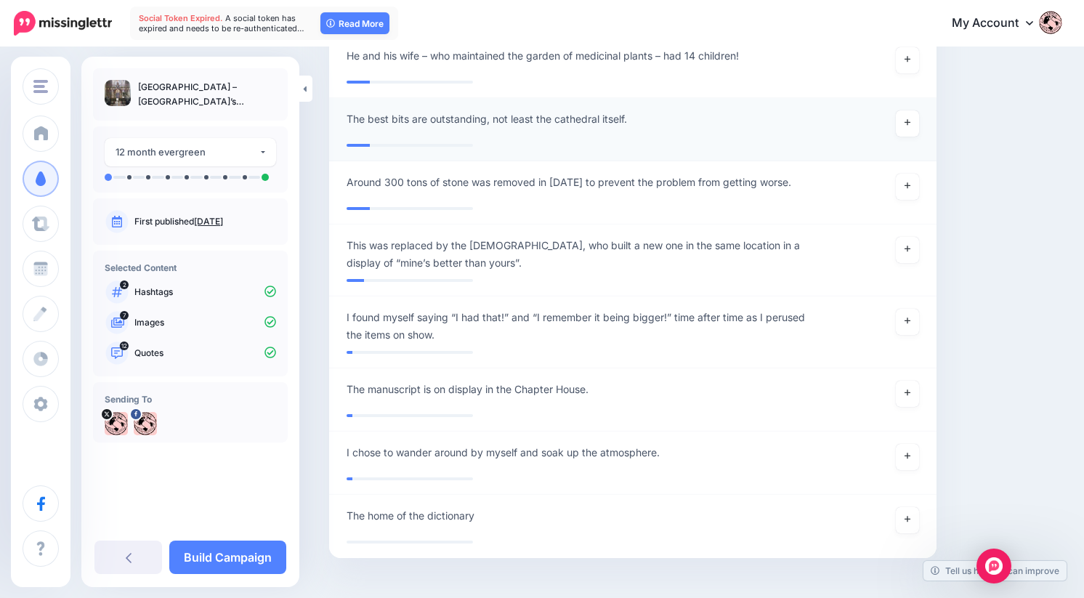
scroll to position [2627, 0]
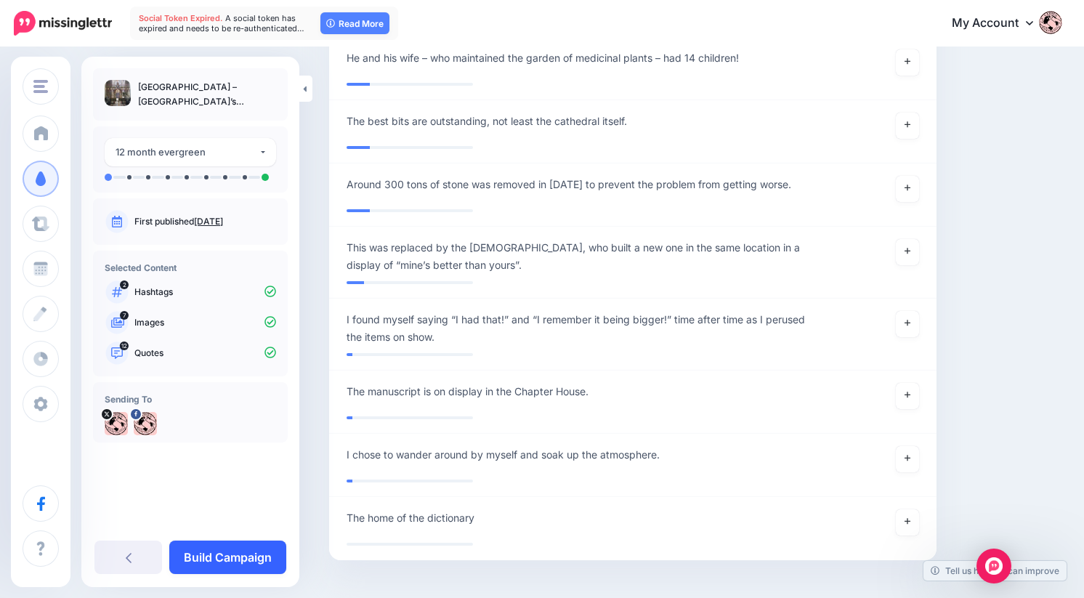
click at [246, 546] on link "Build Campaign" at bounding box center [227, 556] width 117 height 33
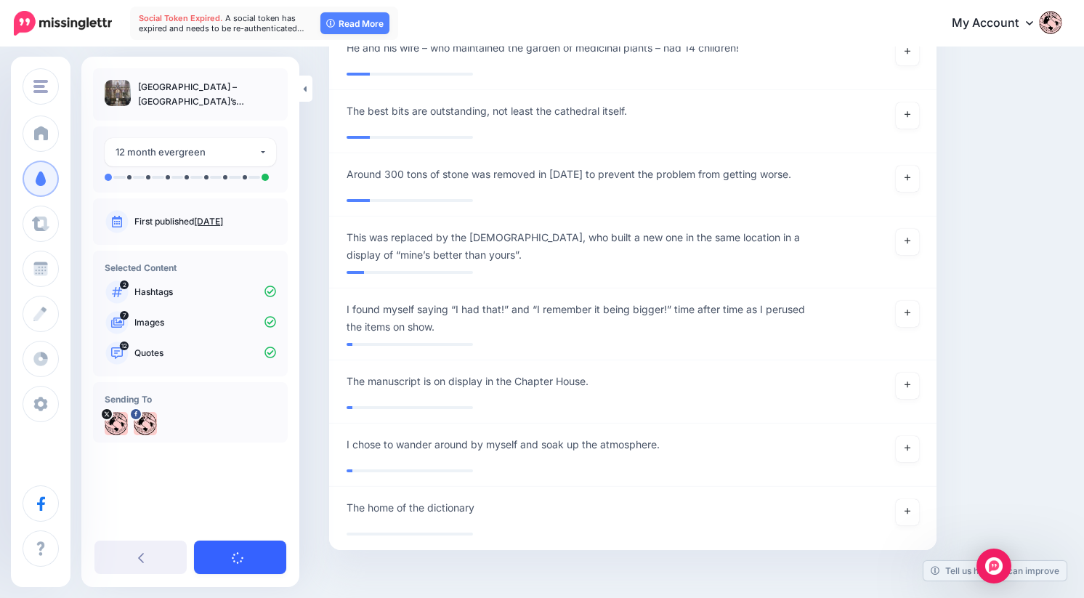
scroll to position [2613, 0]
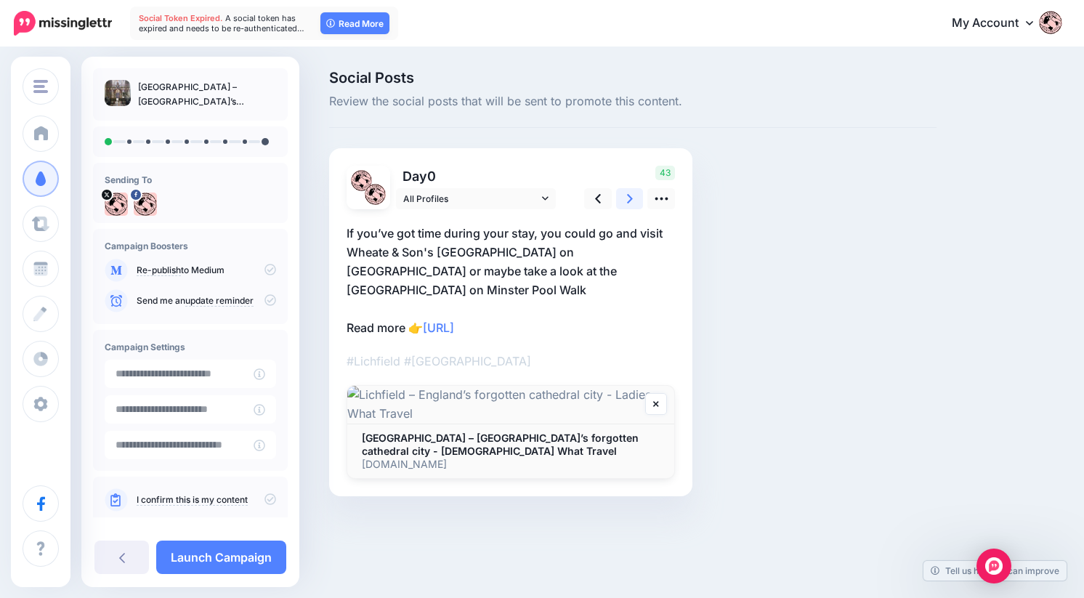
click at [633, 196] on link at bounding box center [630, 198] width 28 height 21
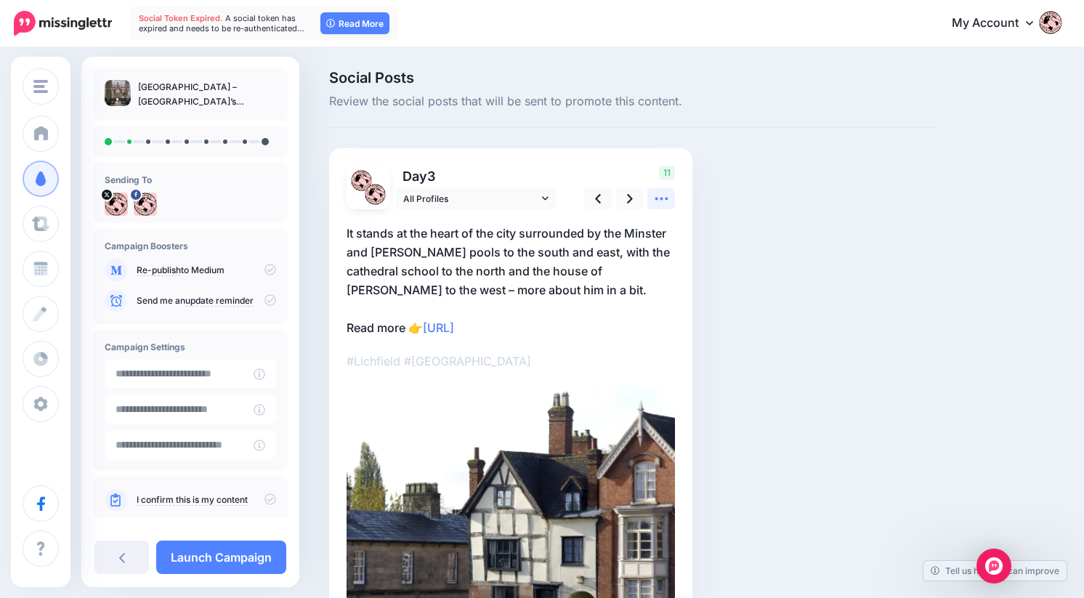
click at [656, 195] on icon at bounding box center [661, 198] width 15 height 15
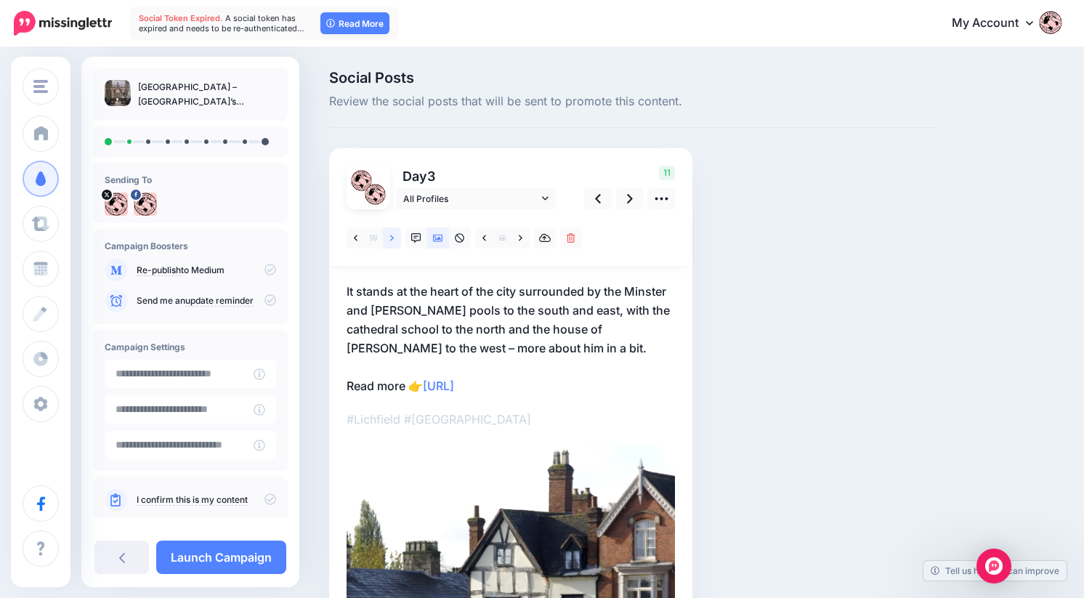
click at [393, 238] on icon at bounding box center [392, 238] width 4 height 6
click at [386, 236] on link at bounding box center [392, 237] width 18 height 21
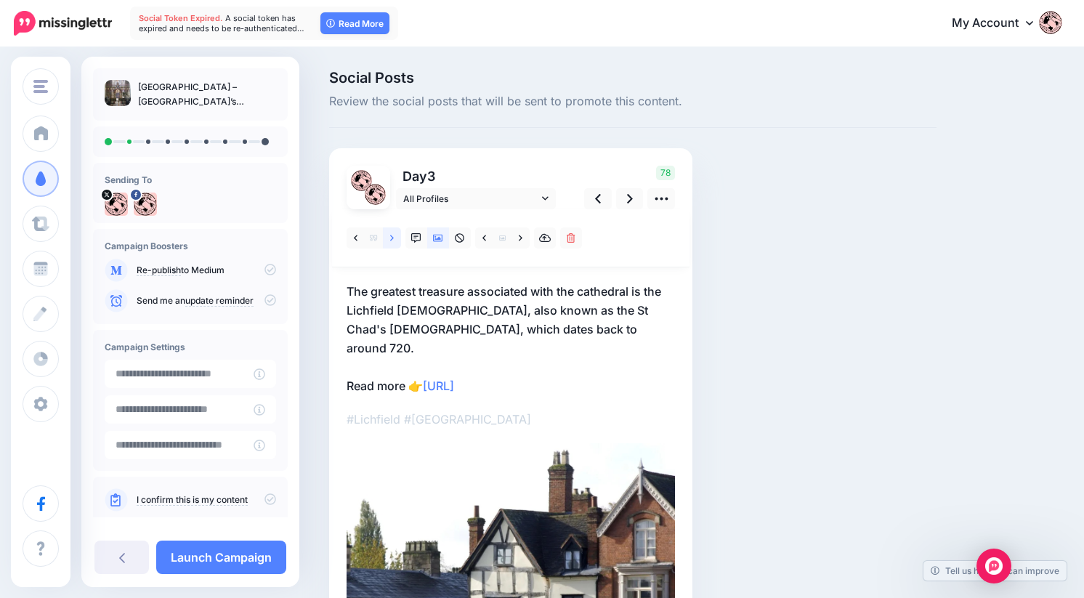
click at [386, 236] on link at bounding box center [392, 237] width 18 height 21
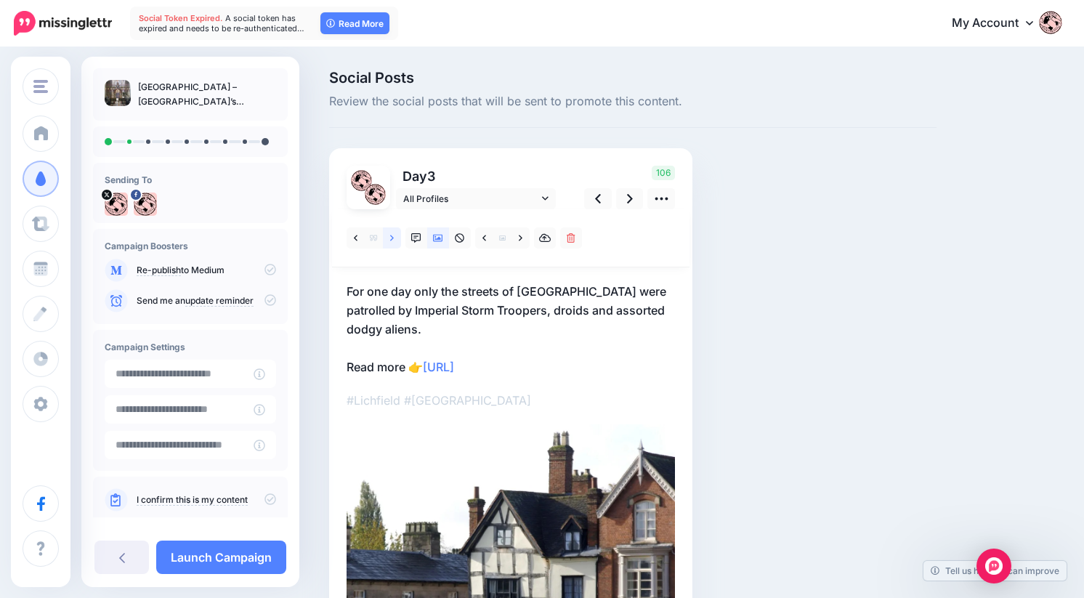
click at [386, 236] on link at bounding box center [392, 237] width 18 height 21
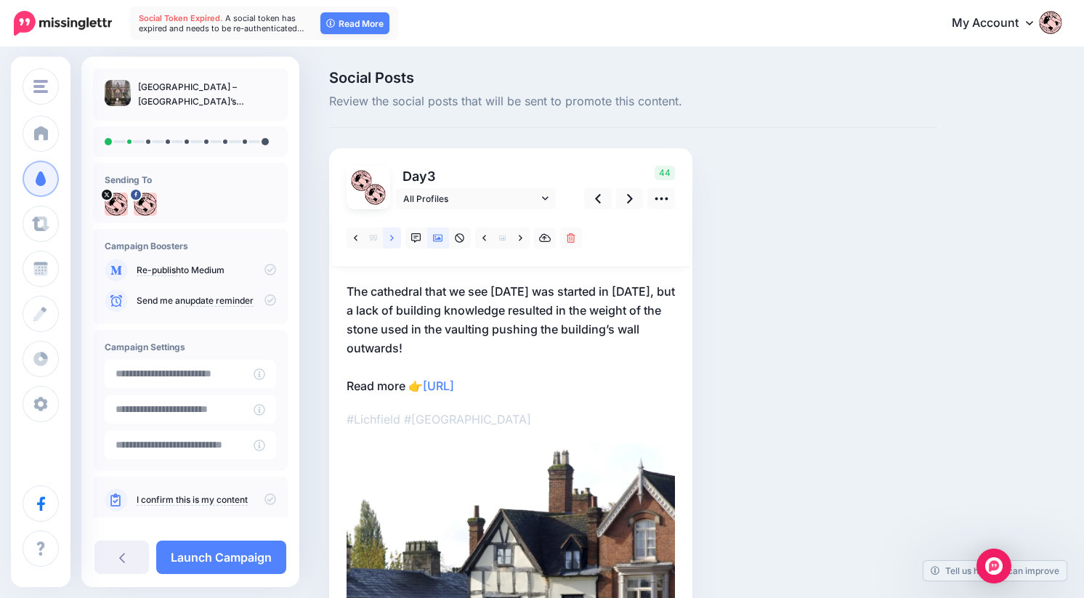
click at [391, 237] on icon at bounding box center [392, 238] width 4 height 10
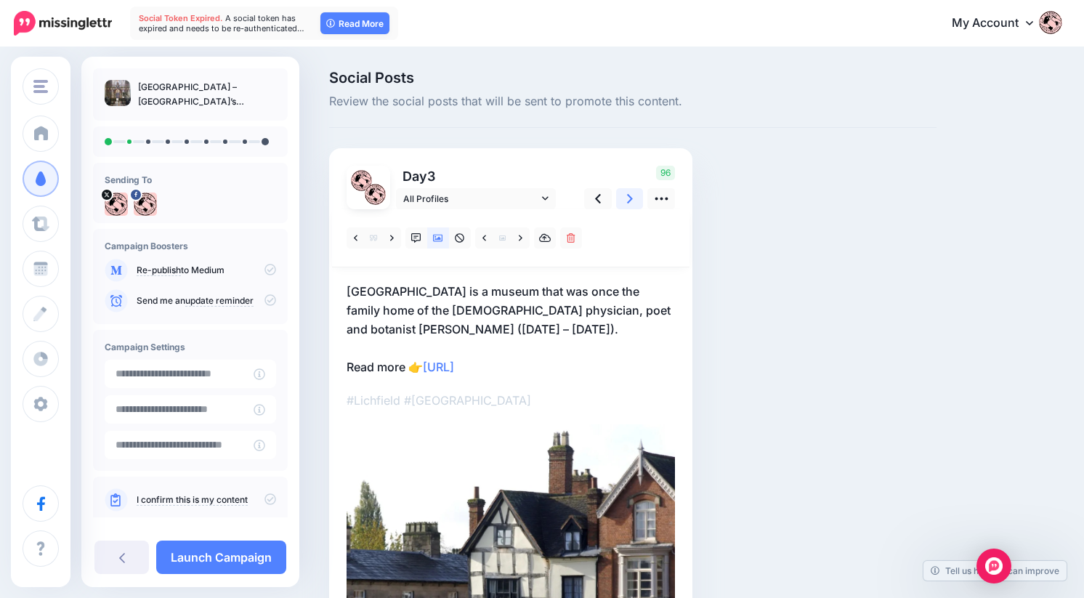
click at [628, 196] on icon at bounding box center [630, 198] width 6 height 15
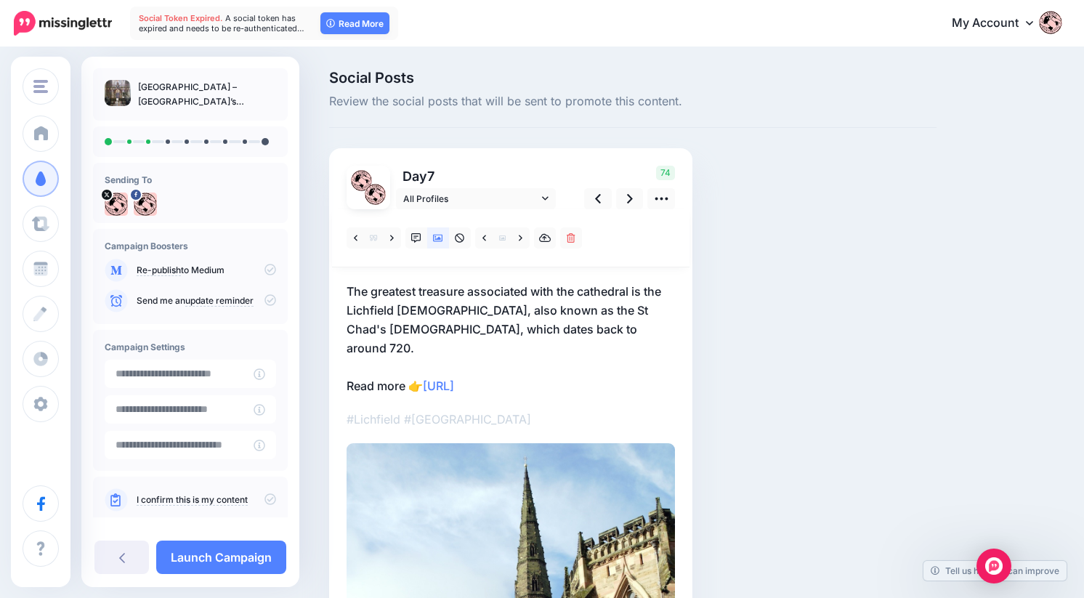
click at [577, 289] on p "The greatest treasure associated with the cathedral is the Lichfield Gospels, a…" at bounding box center [510, 338] width 328 height 113
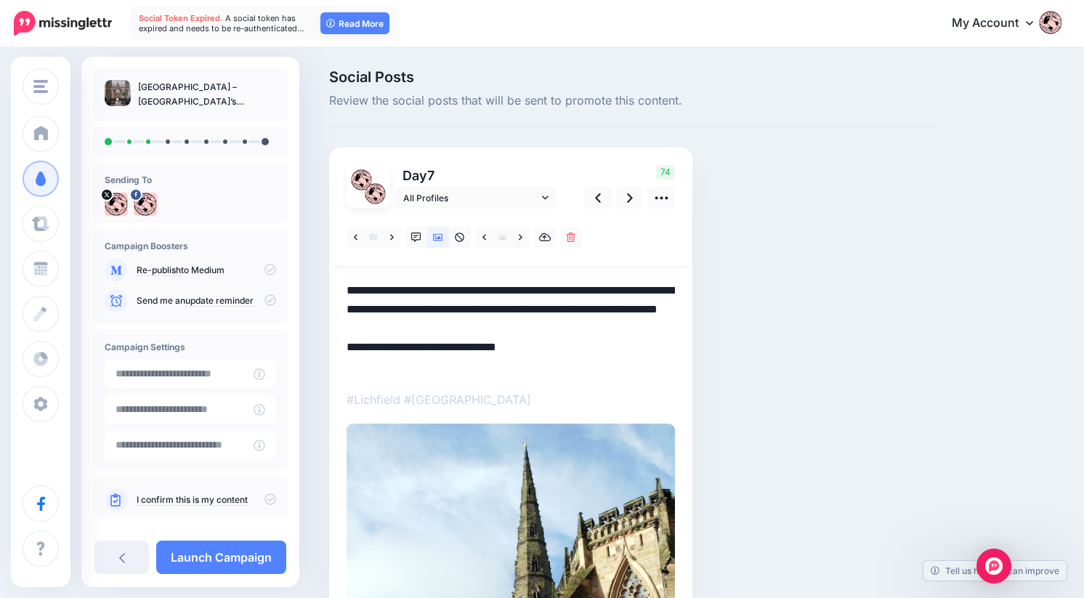
drag, startPoint x: 581, startPoint y: 291, endPoint x: 576, endPoint y: 301, distance: 11.4
click at [581, 291] on textarea "**********" at bounding box center [510, 328] width 328 height 94
type textarea "**********"
click at [628, 200] on icon at bounding box center [630, 197] width 6 height 15
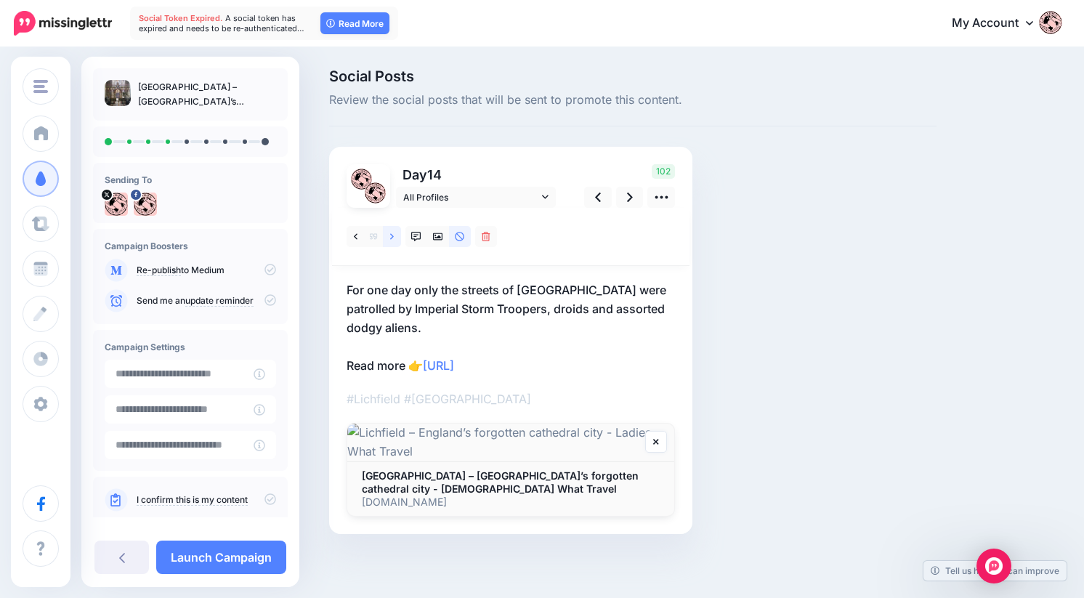
click at [392, 235] on icon at bounding box center [392, 237] width 4 height 10
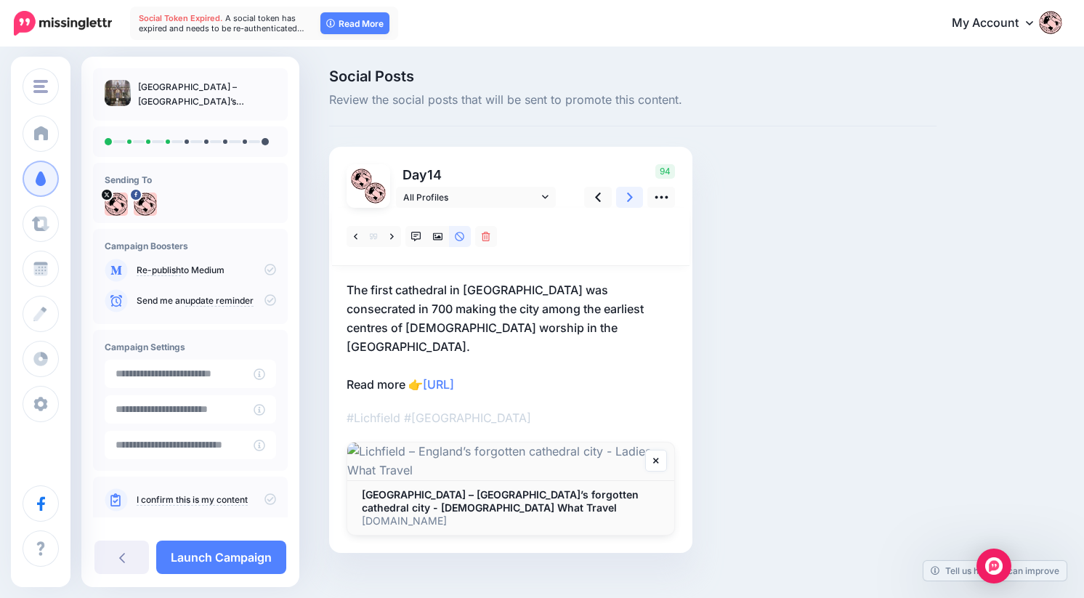
click at [627, 198] on icon at bounding box center [630, 197] width 6 height 15
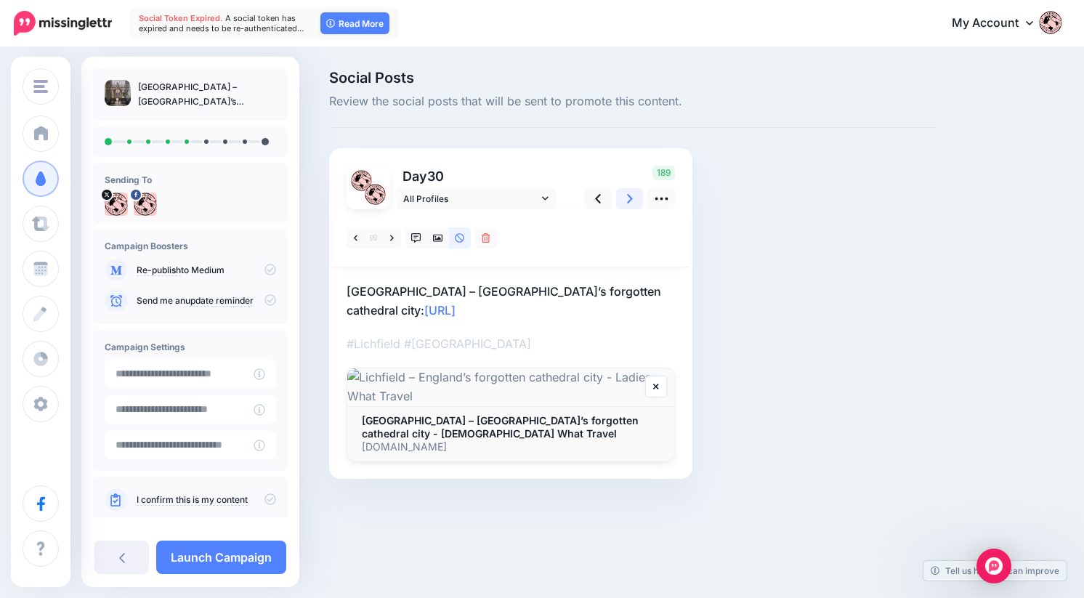
click at [627, 198] on icon at bounding box center [630, 198] width 6 height 15
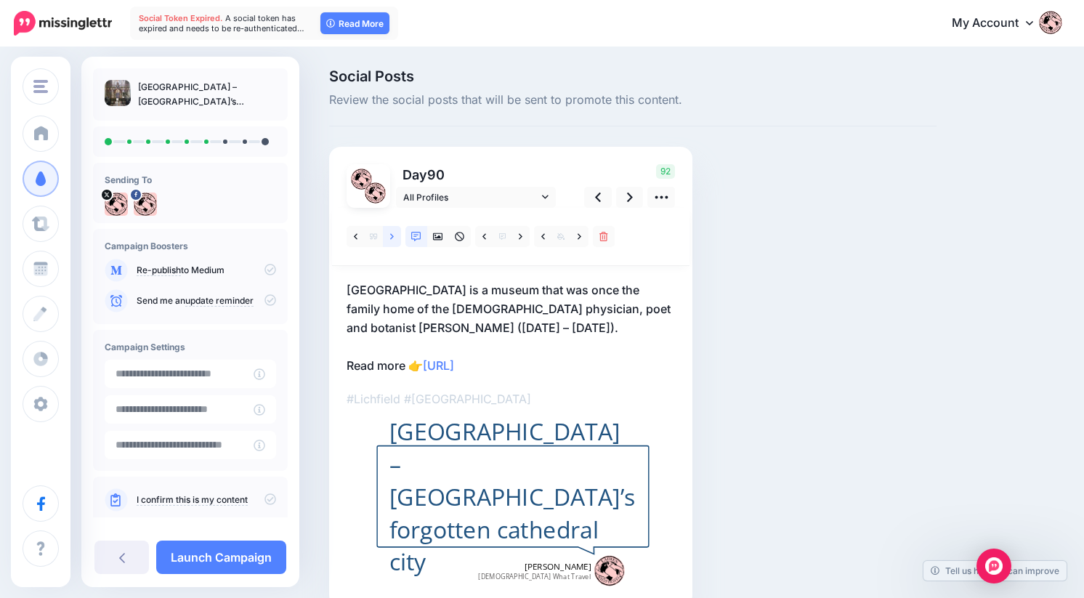
click at [390, 235] on icon at bounding box center [392, 237] width 4 height 10
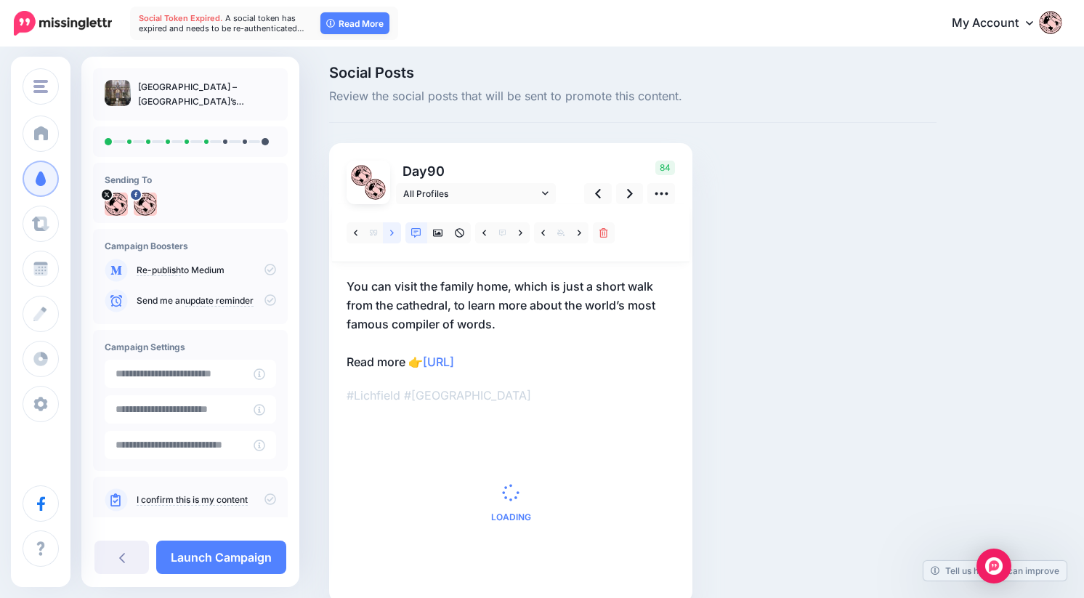
click at [391, 236] on icon at bounding box center [392, 233] width 4 height 10
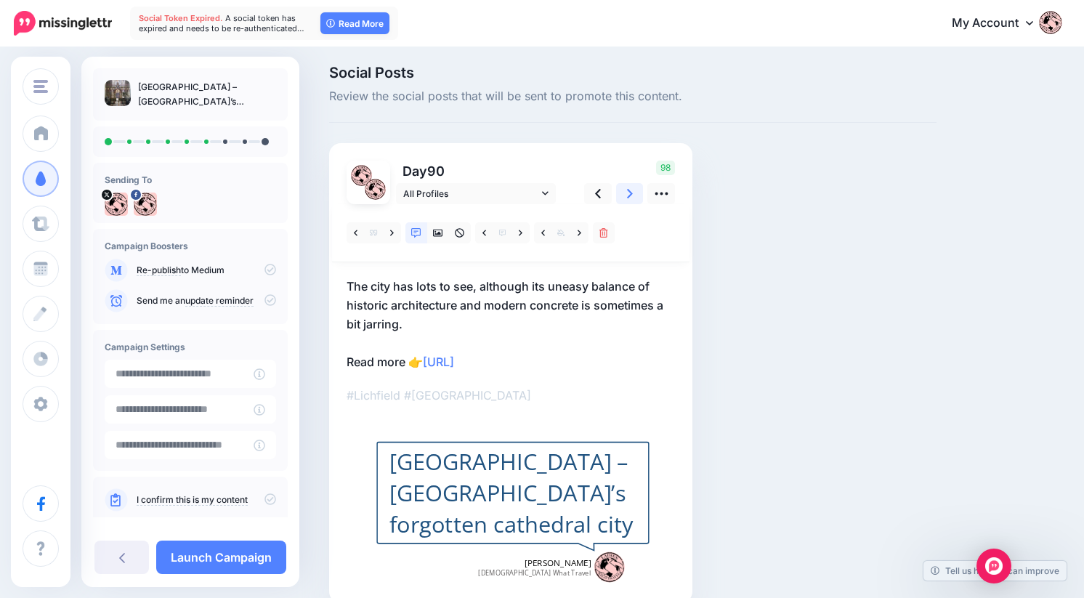
click at [633, 193] on link at bounding box center [630, 193] width 28 height 21
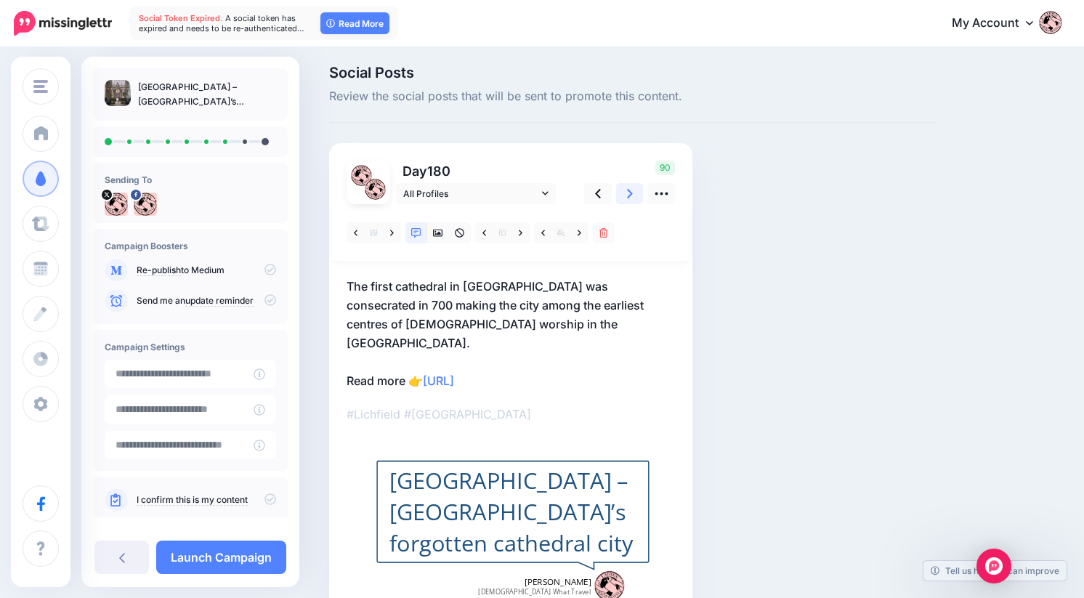
scroll to position [0, 0]
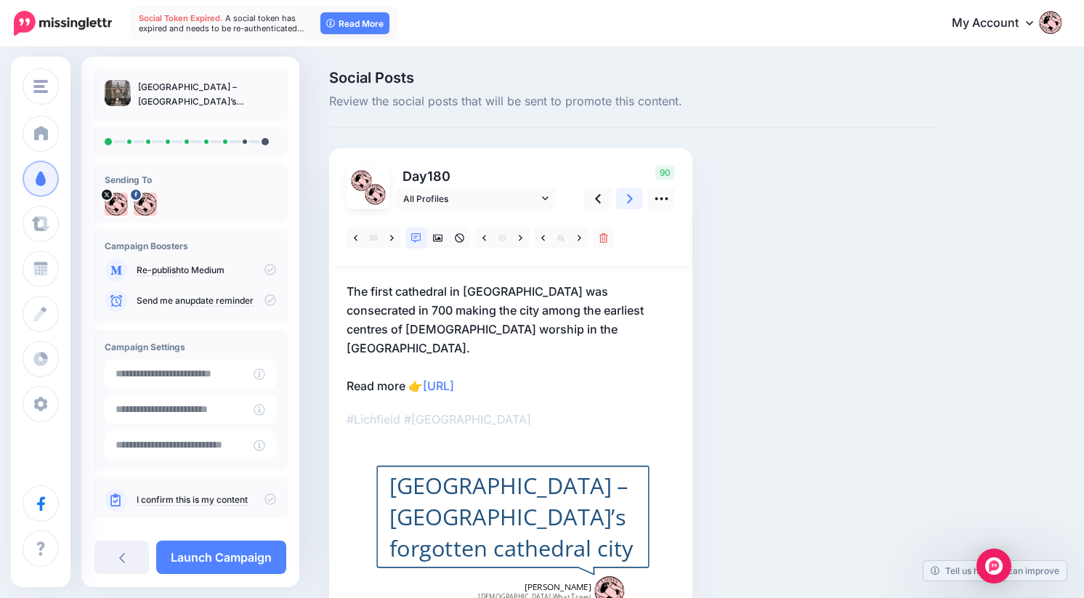
click at [627, 203] on icon at bounding box center [630, 198] width 6 height 15
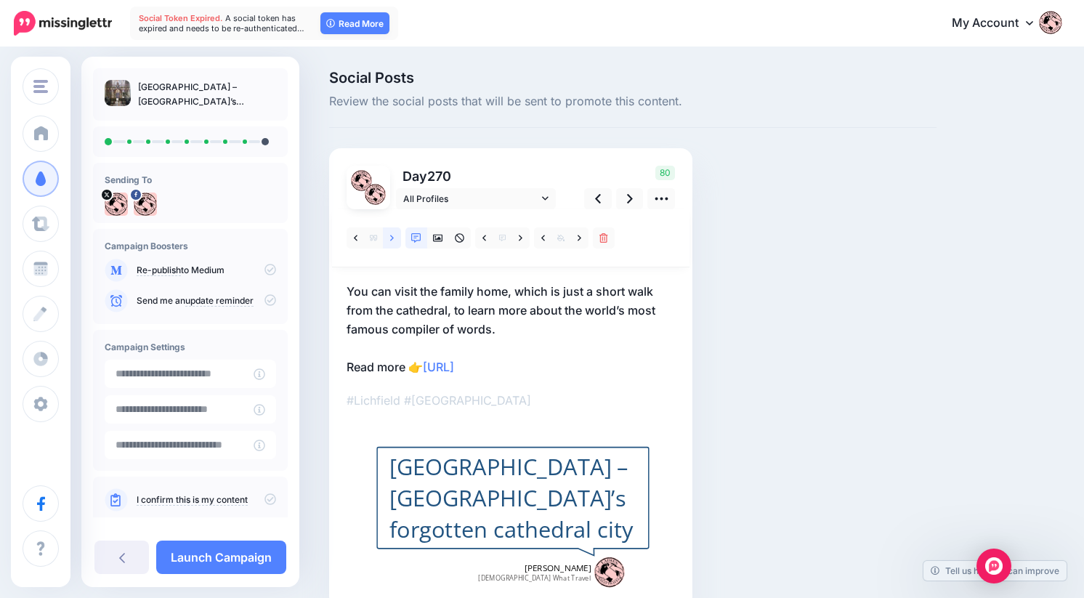
click at [389, 248] on link at bounding box center [392, 237] width 18 height 21
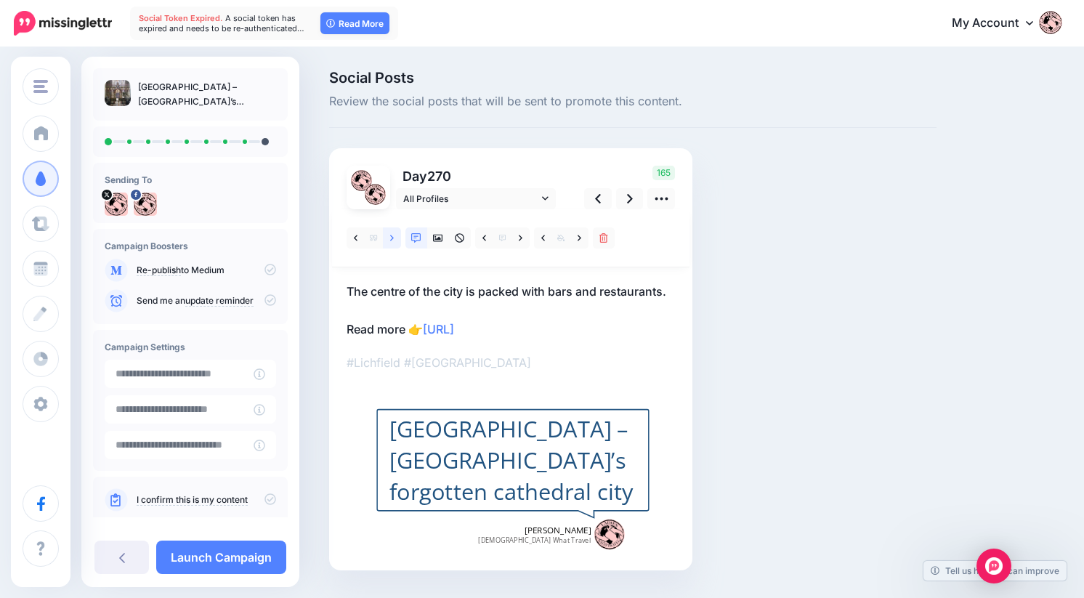
click at [390, 240] on icon at bounding box center [392, 238] width 4 height 6
click at [629, 194] on icon at bounding box center [630, 198] width 6 height 15
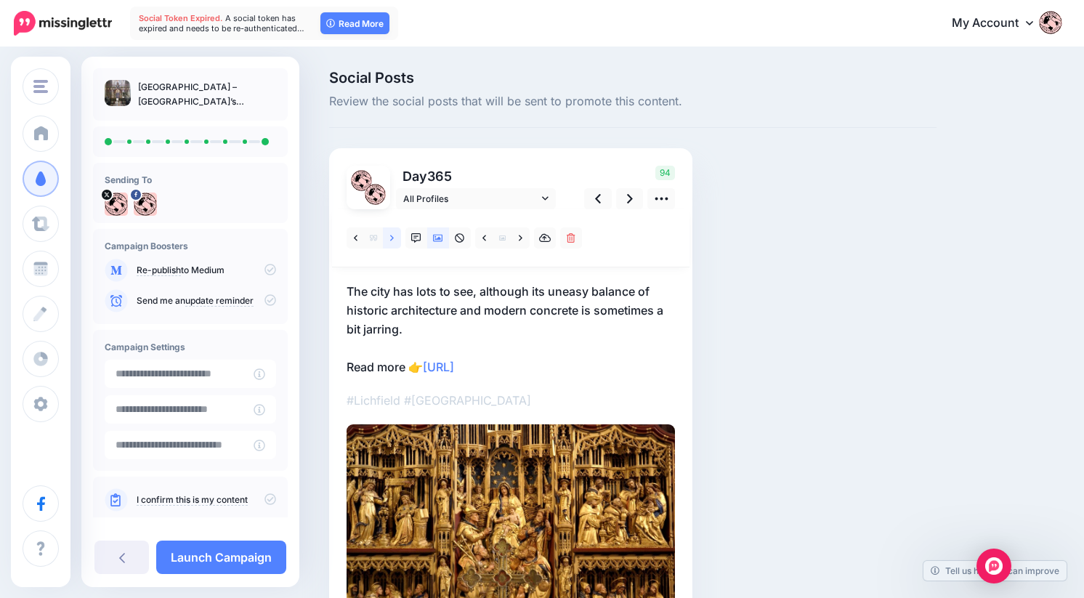
click at [397, 235] on link at bounding box center [392, 237] width 18 height 21
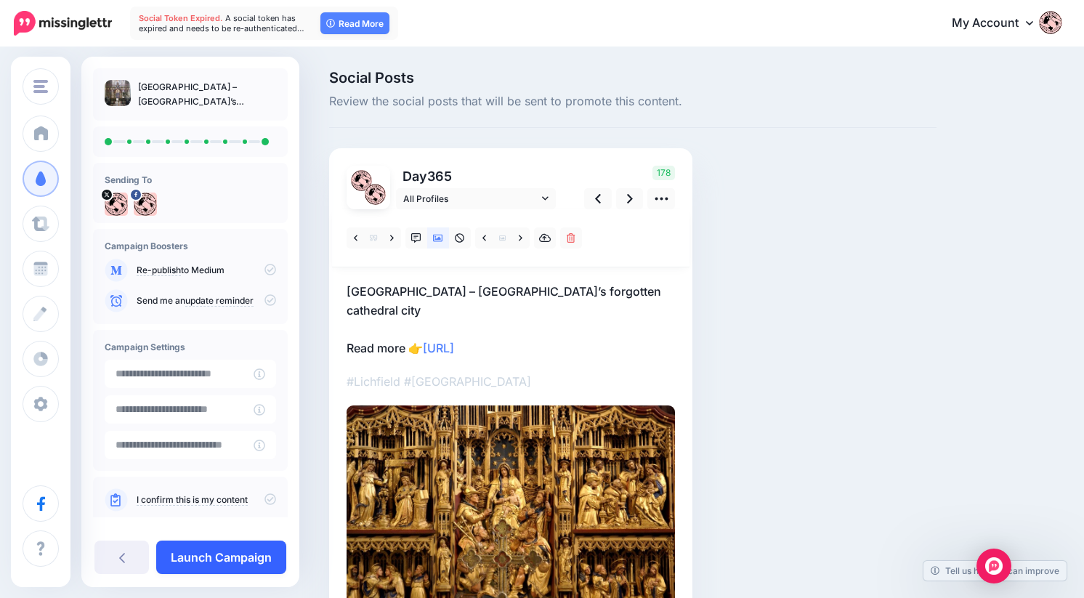
click at [239, 546] on link "Launch Campaign" at bounding box center [221, 556] width 130 height 33
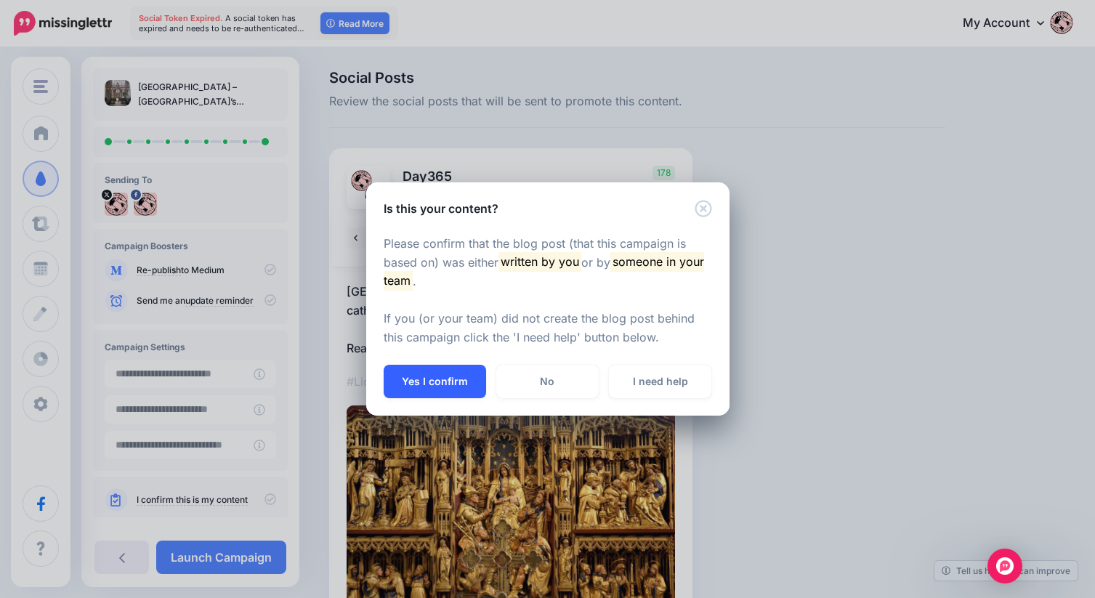
click at [434, 394] on button "Yes I confirm" at bounding box center [435, 381] width 102 height 33
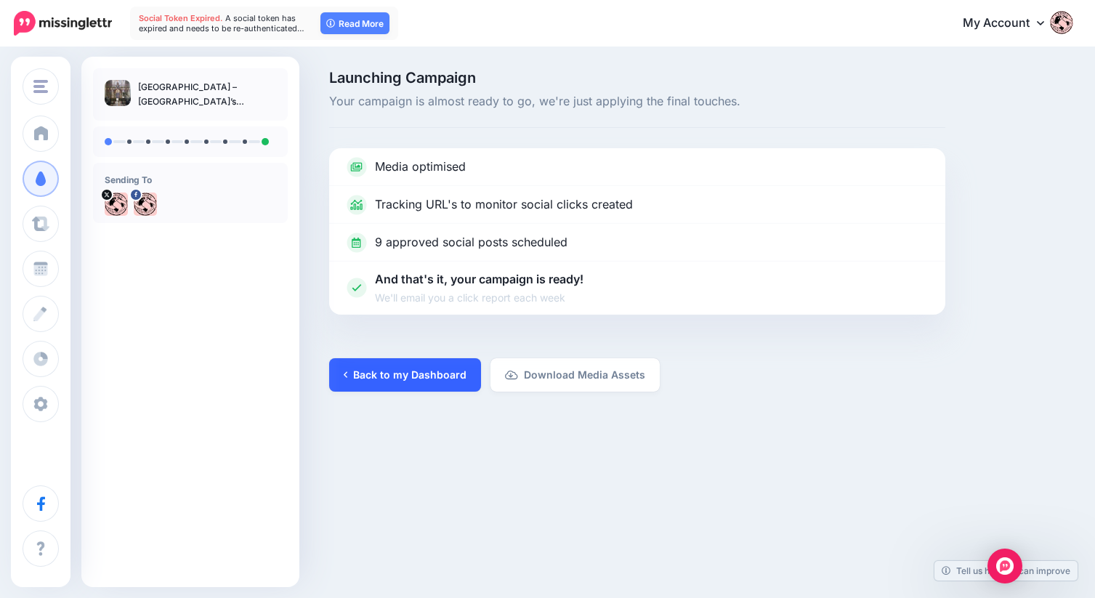
click at [425, 377] on link "Back to my Dashboard" at bounding box center [405, 374] width 152 height 33
